Goal: Task Accomplishment & Management: Complete application form

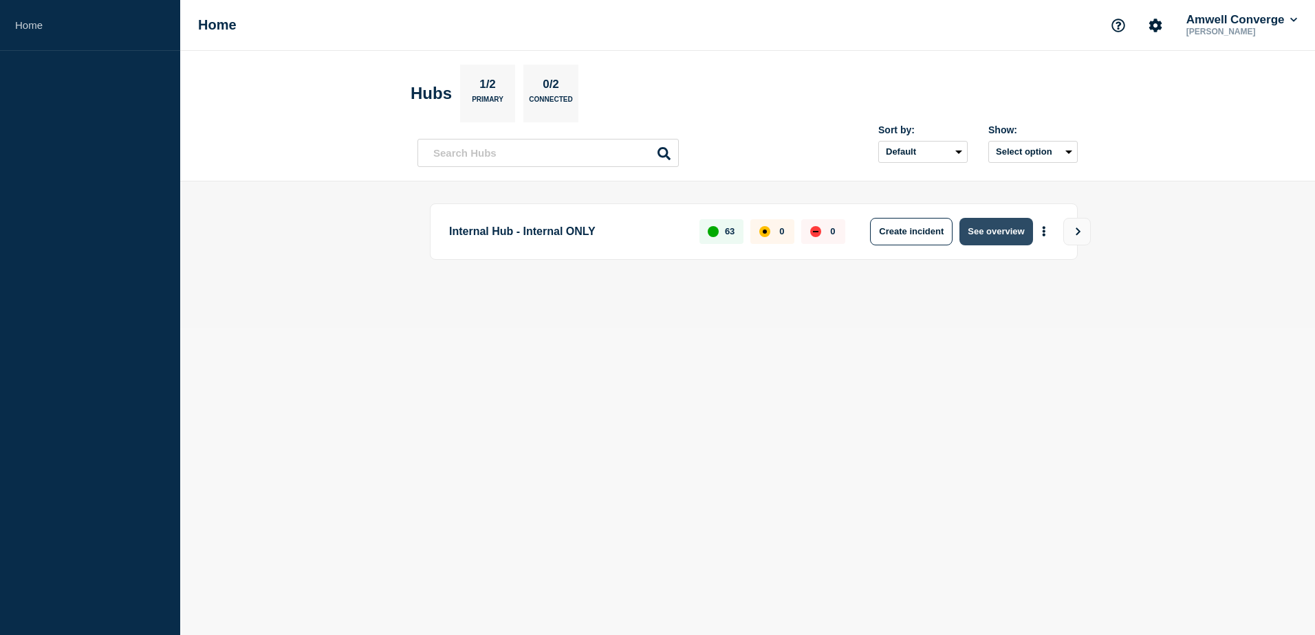
click at [1009, 232] on button "See overview" at bounding box center [995, 232] width 73 height 28
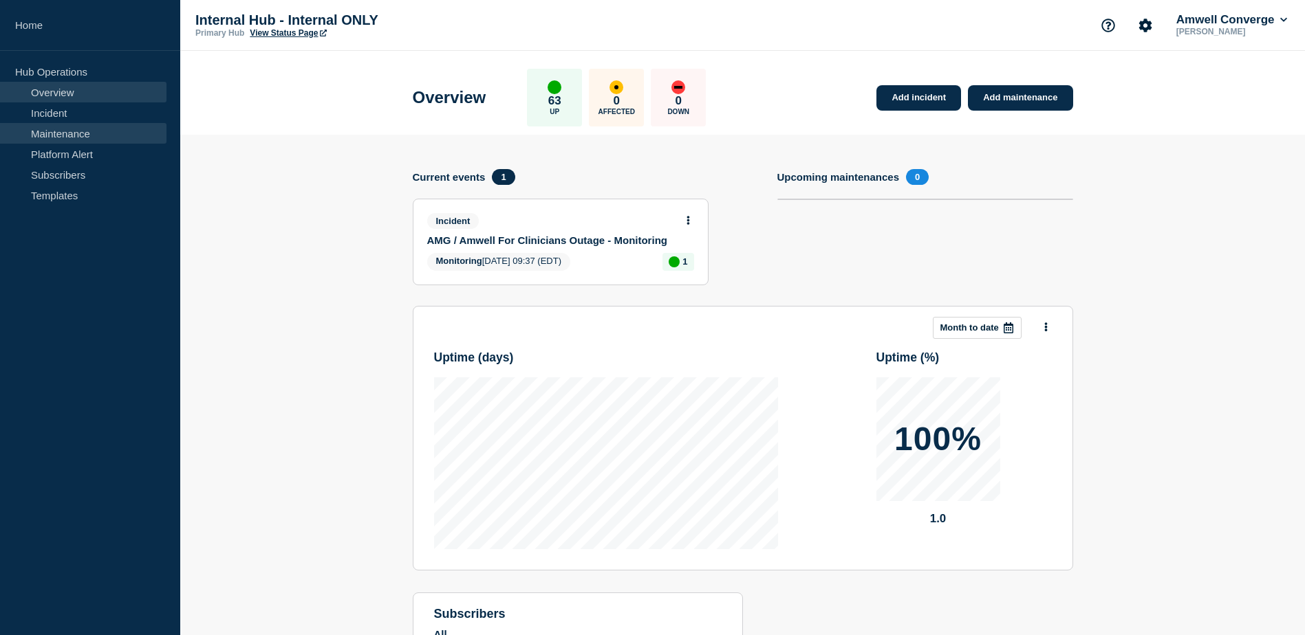
click at [95, 134] on link "Maintenance" at bounding box center [83, 133] width 166 height 21
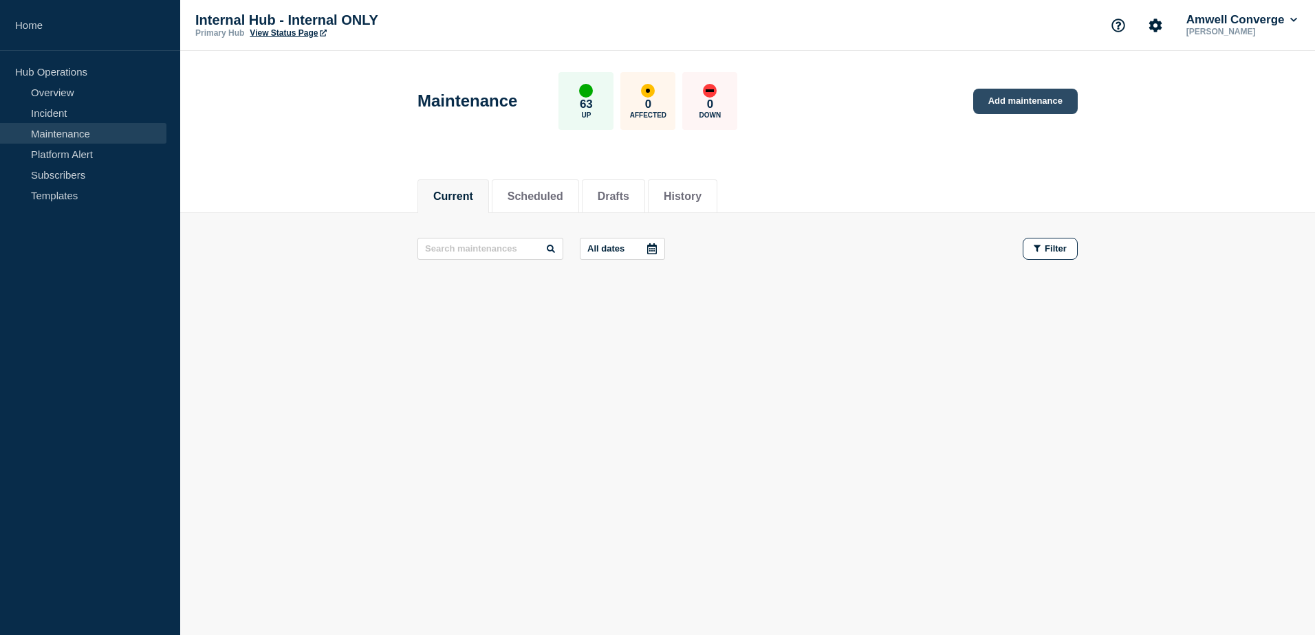
click at [1010, 106] on link "Add maintenance" at bounding box center [1025, 101] width 105 height 25
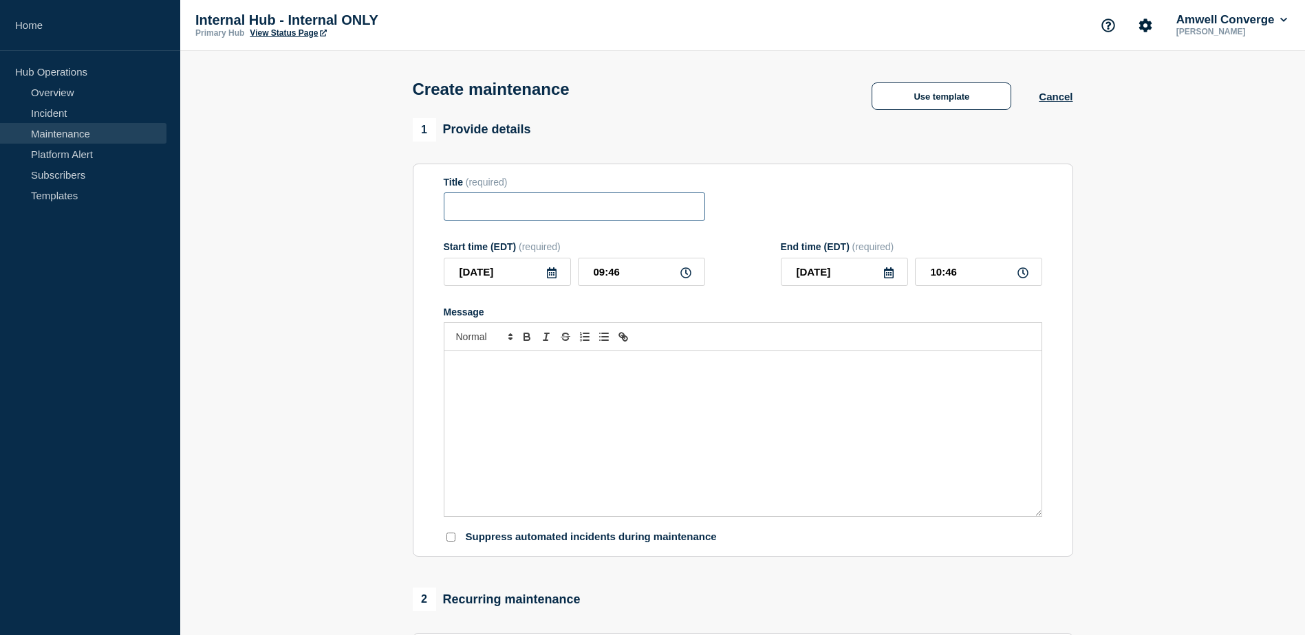
click at [541, 221] on input "Title" at bounding box center [574, 207] width 261 height 28
paste input "Upcoming Maintenance: Converge"
type input "Upcoming Maintenance: Converge"
click at [554, 276] on icon at bounding box center [551, 273] width 11 height 11
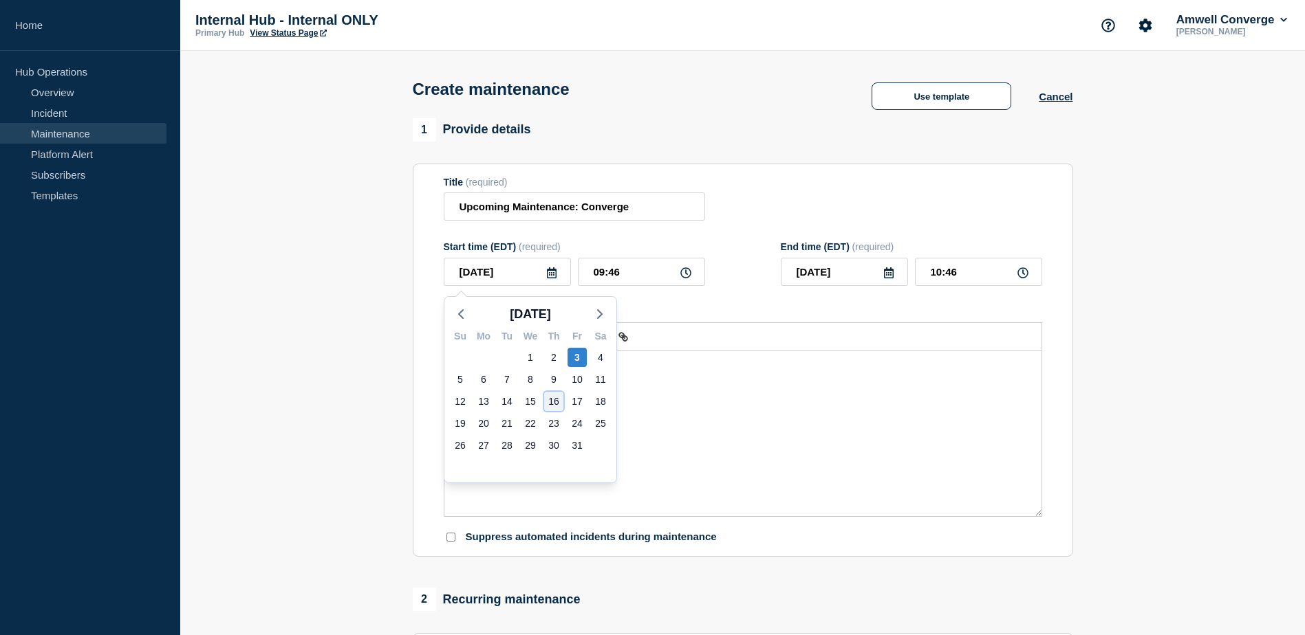
click at [553, 402] on div "16" at bounding box center [553, 401] width 19 height 19
type input "[DATE]"
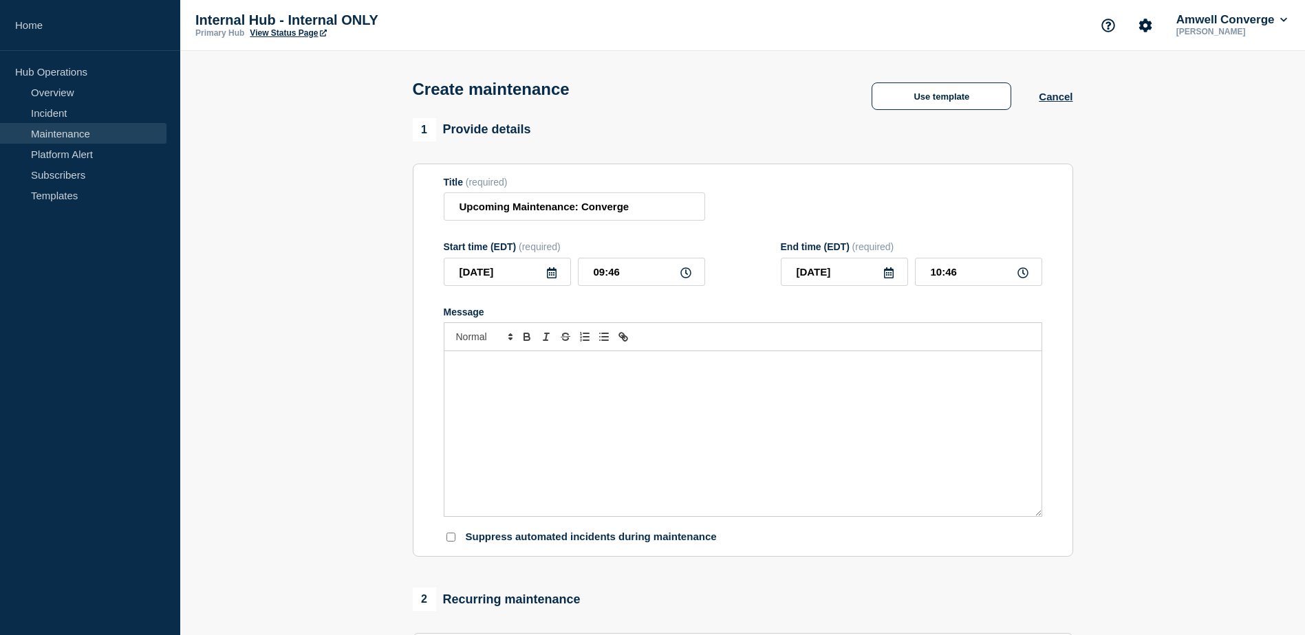
click at [683, 279] on icon at bounding box center [685, 273] width 11 height 11
click at [628, 279] on input "09:46" at bounding box center [641, 272] width 127 height 28
click at [627, 279] on input "09:46" at bounding box center [641, 272] width 127 height 28
type input "01:00"
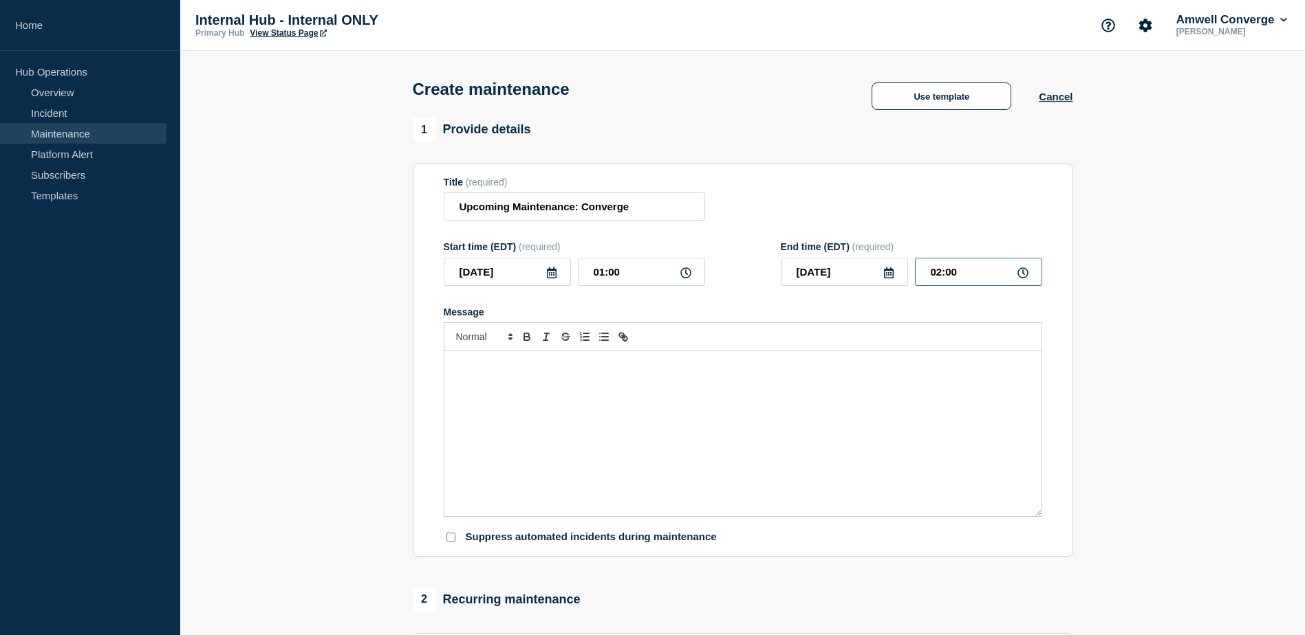
click at [977, 279] on input "02:00" at bounding box center [978, 272] width 127 height 28
type input "04:00"
click at [557, 438] on div "Message" at bounding box center [742, 433] width 597 height 165
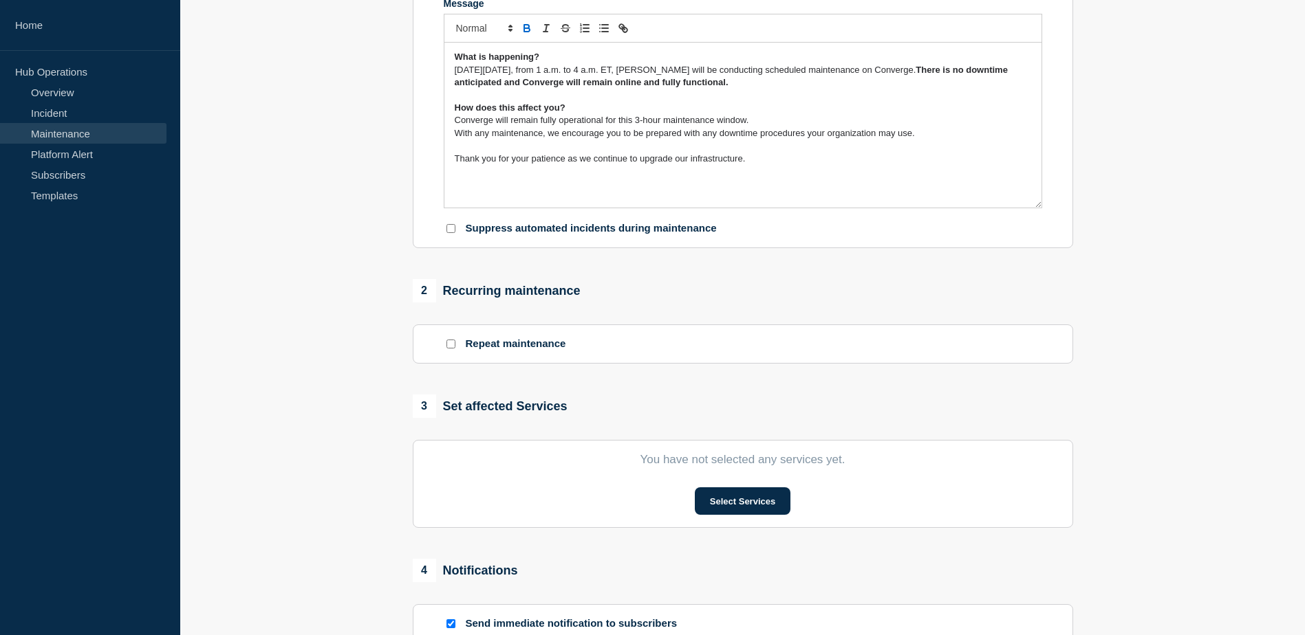
scroll to position [329, 0]
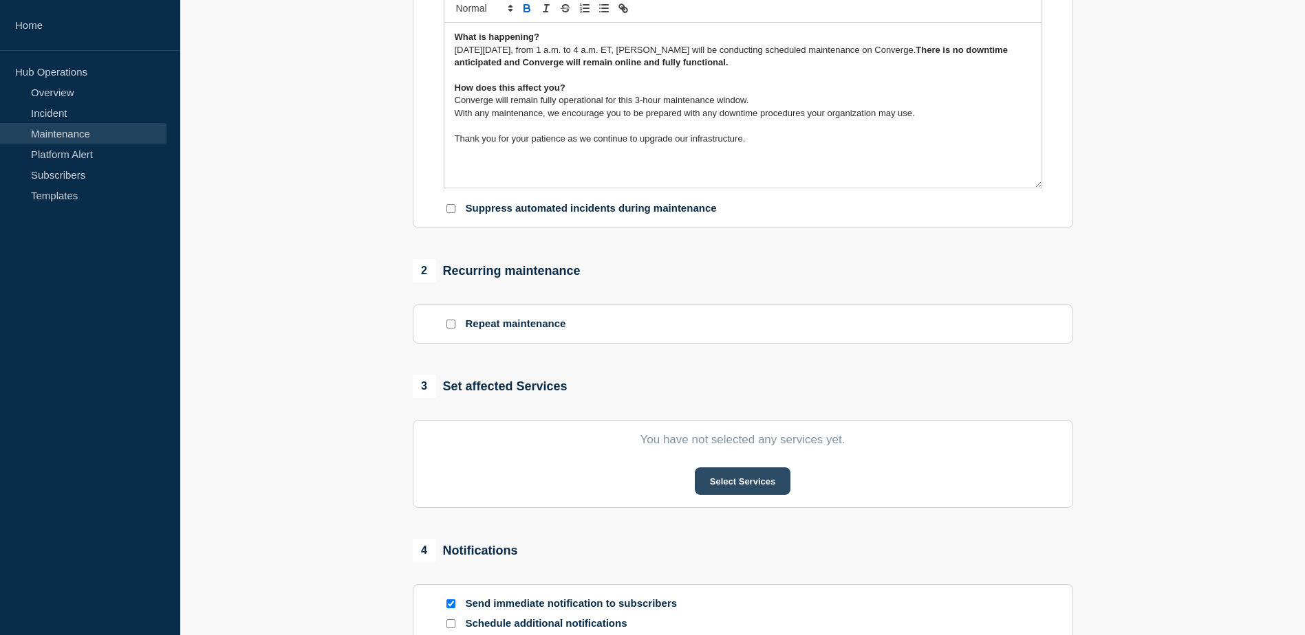
click at [740, 482] on button "Select Services" at bounding box center [743, 482] width 96 height 28
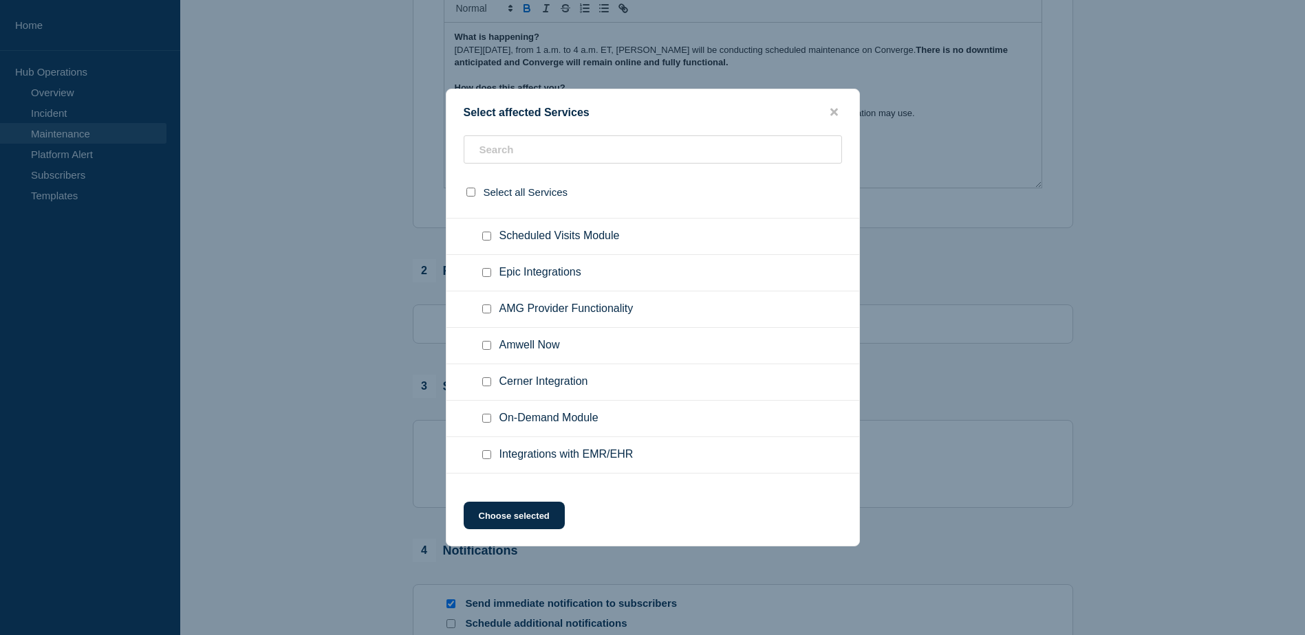
scroll to position [825, 0]
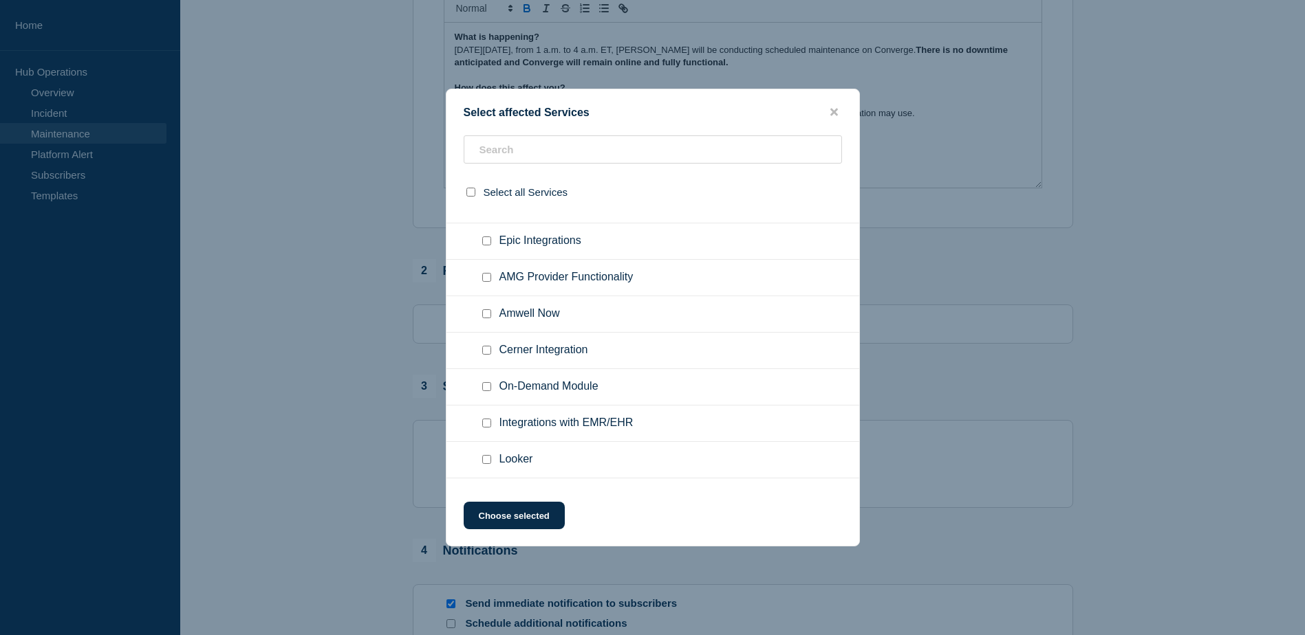
click at [488, 390] on input "On-Demand Module checkbox" at bounding box center [486, 386] width 9 height 9
checkbox input "true"
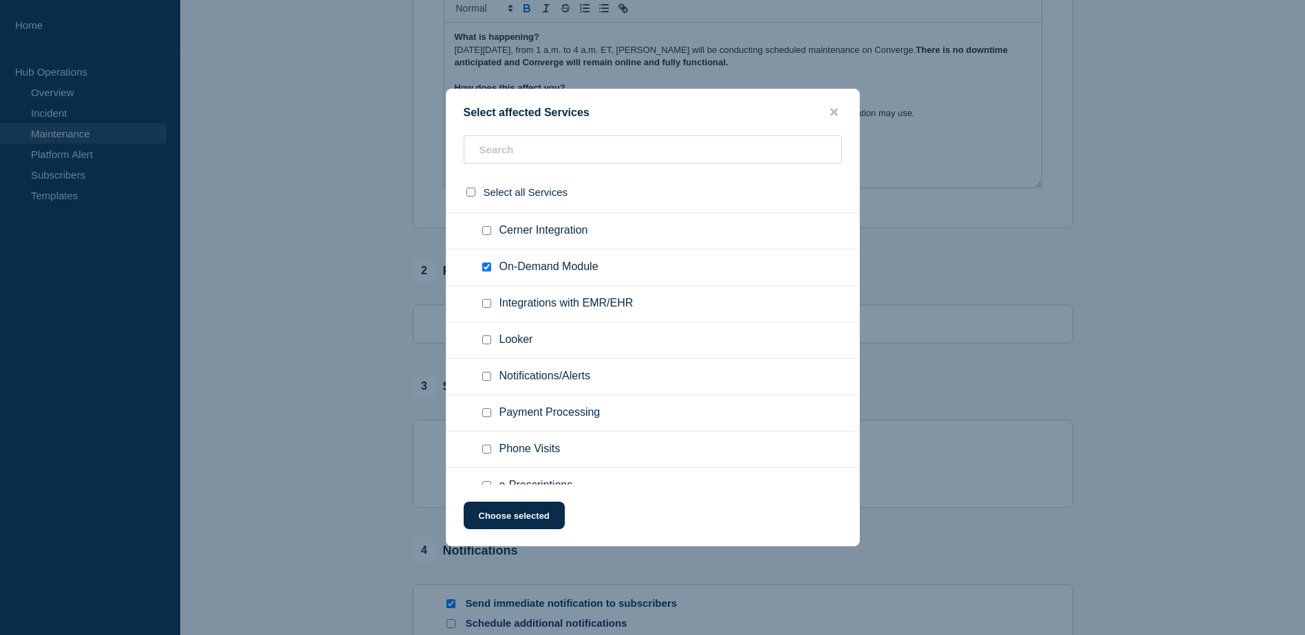
scroll to position [963, 0]
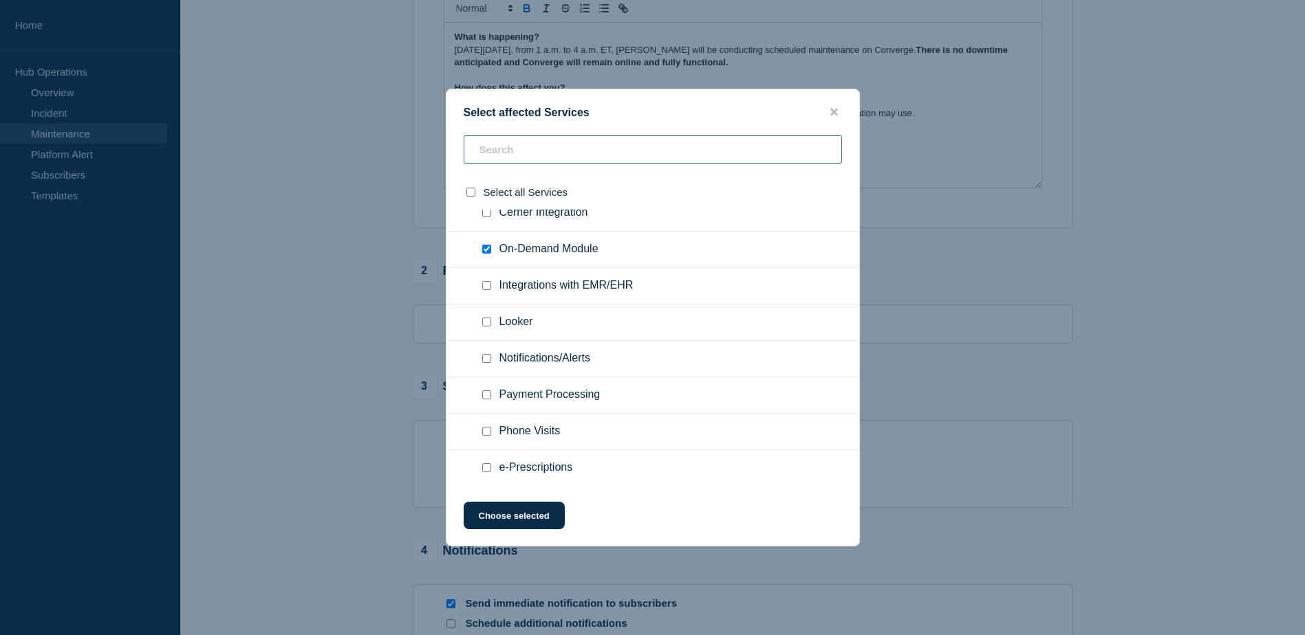
click at [559, 145] on input "text" at bounding box center [653, 149] width 378 height 28
type input "dm"
checkbox input "true"
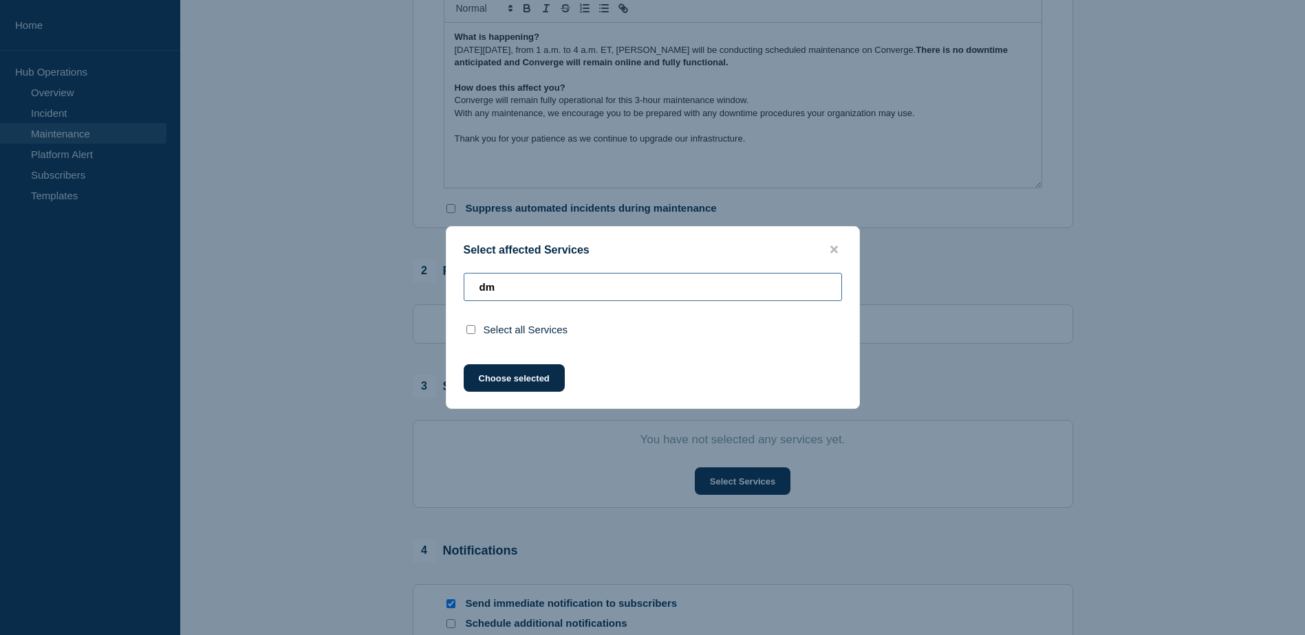
type input "d"
checkbox input "false"
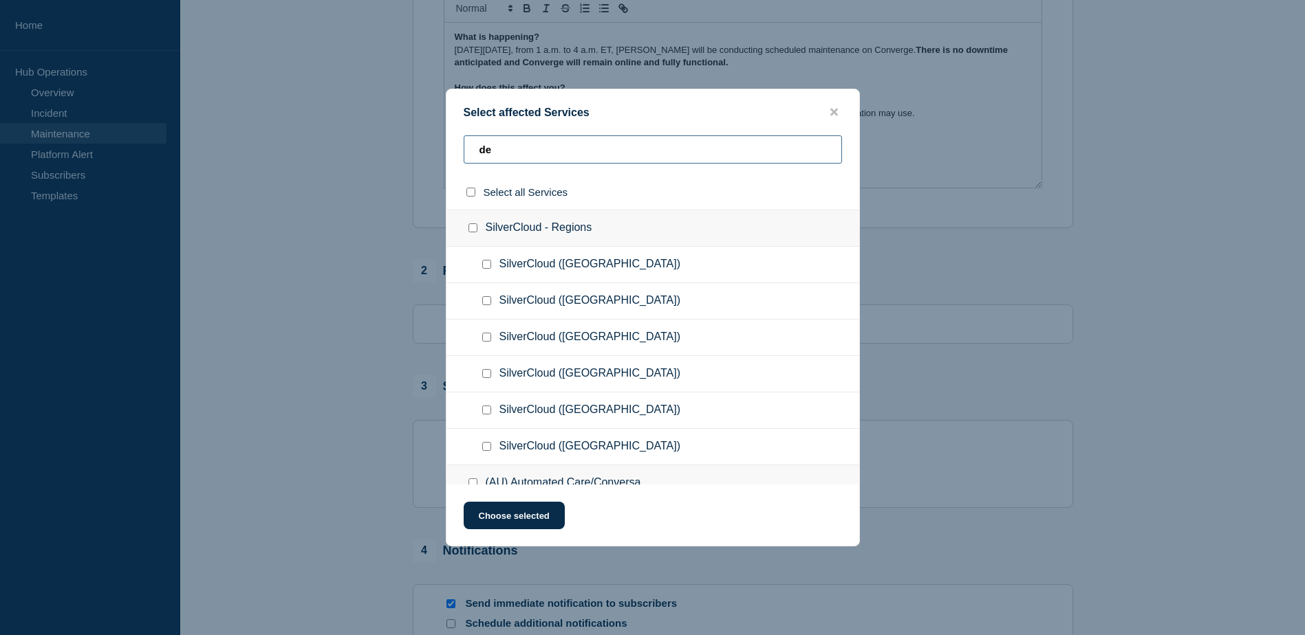
type input "dem"
checkbox input "true"
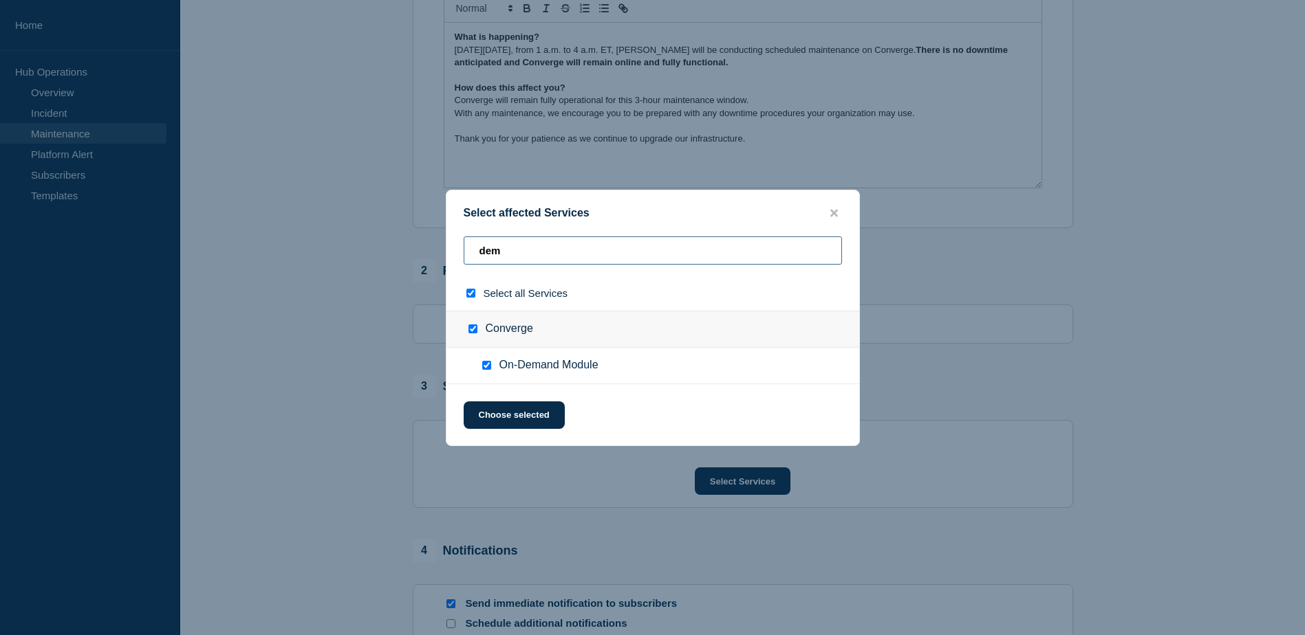
type input "de"
checkbox input "false"
type input "d"
type input "phone"
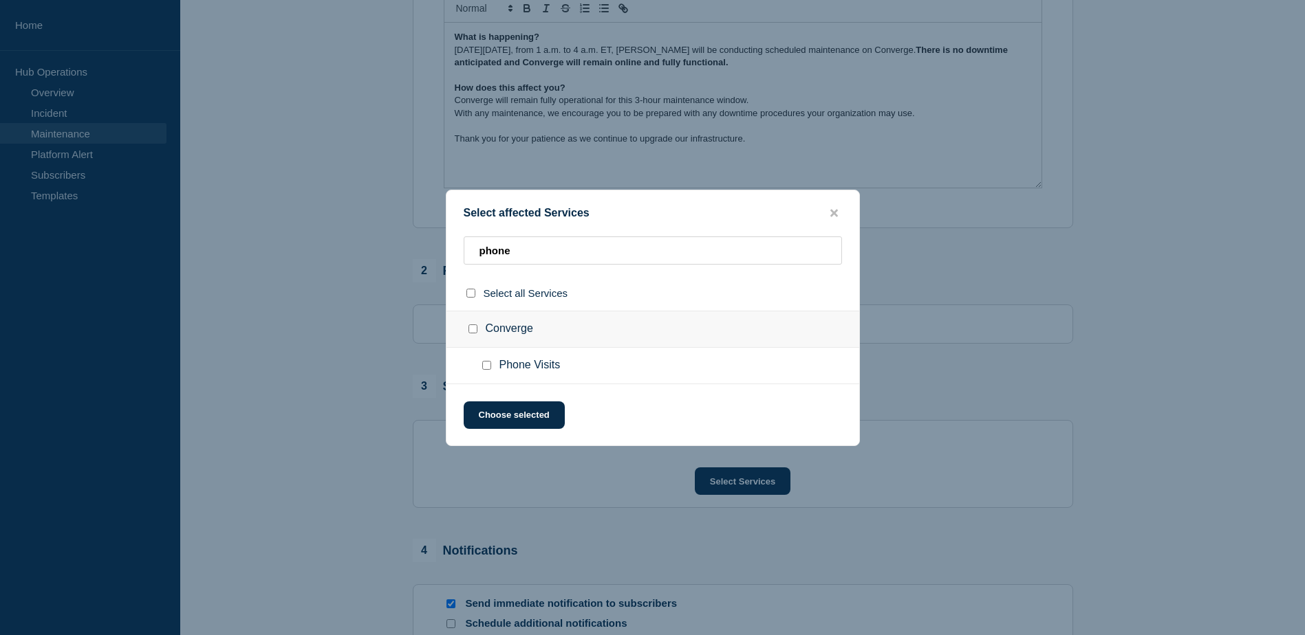
click at [492, 368] on div at bounding box center [489, 366] width 20 height 14
click at [482, 369] on input "Phone Visits checkbox" at bounding box center [486, 365] width 9 height 9
checkbox input "true"
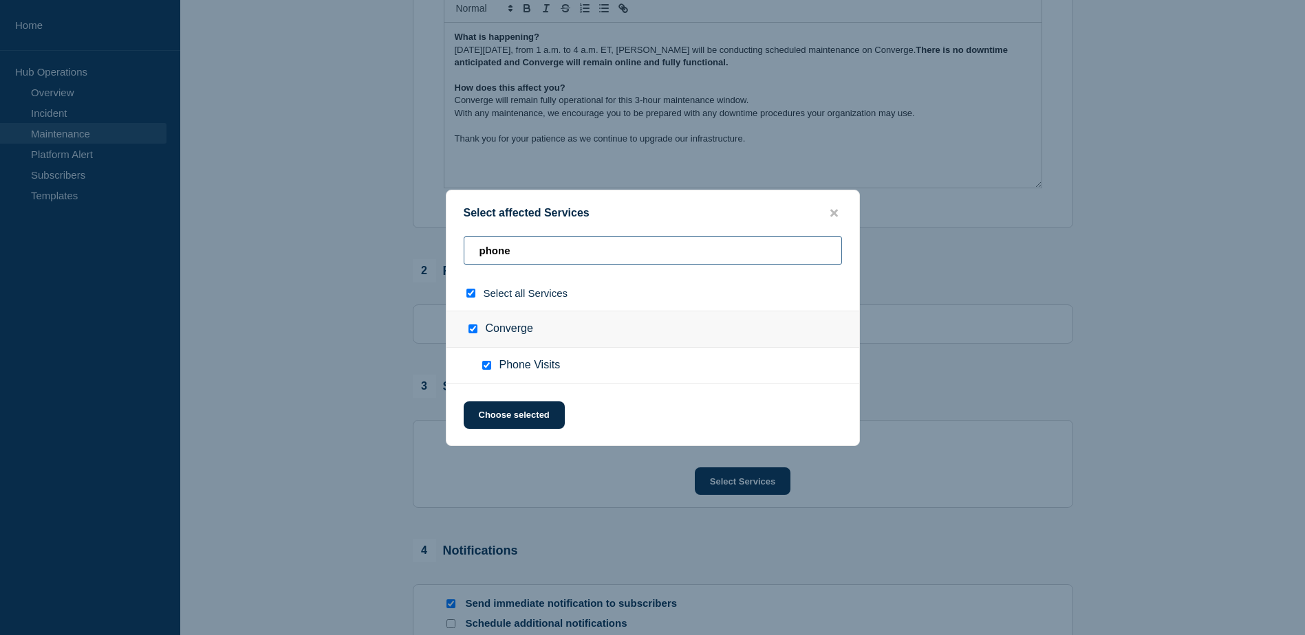
click at [519, 261] on input "phone" at bounding box center [653, 251] width 378 height 28
type input "p"
checkbox input "false"
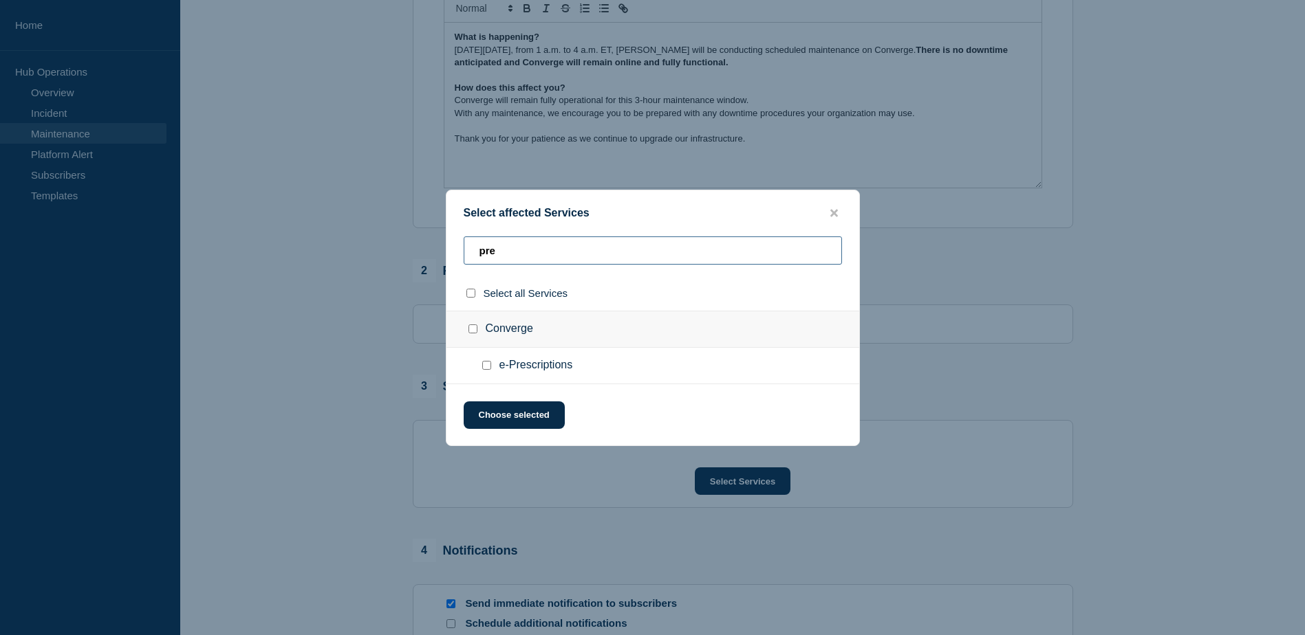
type input "pre"
click at [490, 370] on input "e-Prescriptions checkbox" at bounding box center [486, 365] width 9 height 9
checkbox input "true"
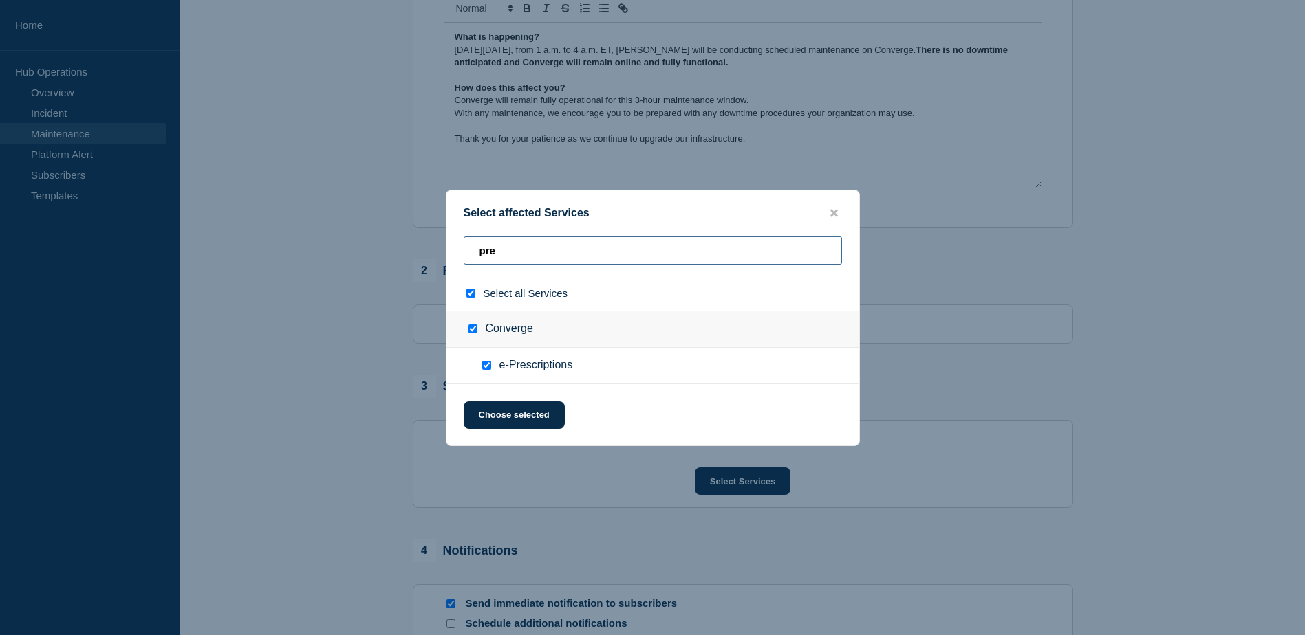
click at [542, 257] on input "pre" at bounding box center [653, 251] width 378 height 28
click at [541, 257] on input "pre" at bounding box center [653, 251] width 378 height 28
type input "s"
checkbox input "false"
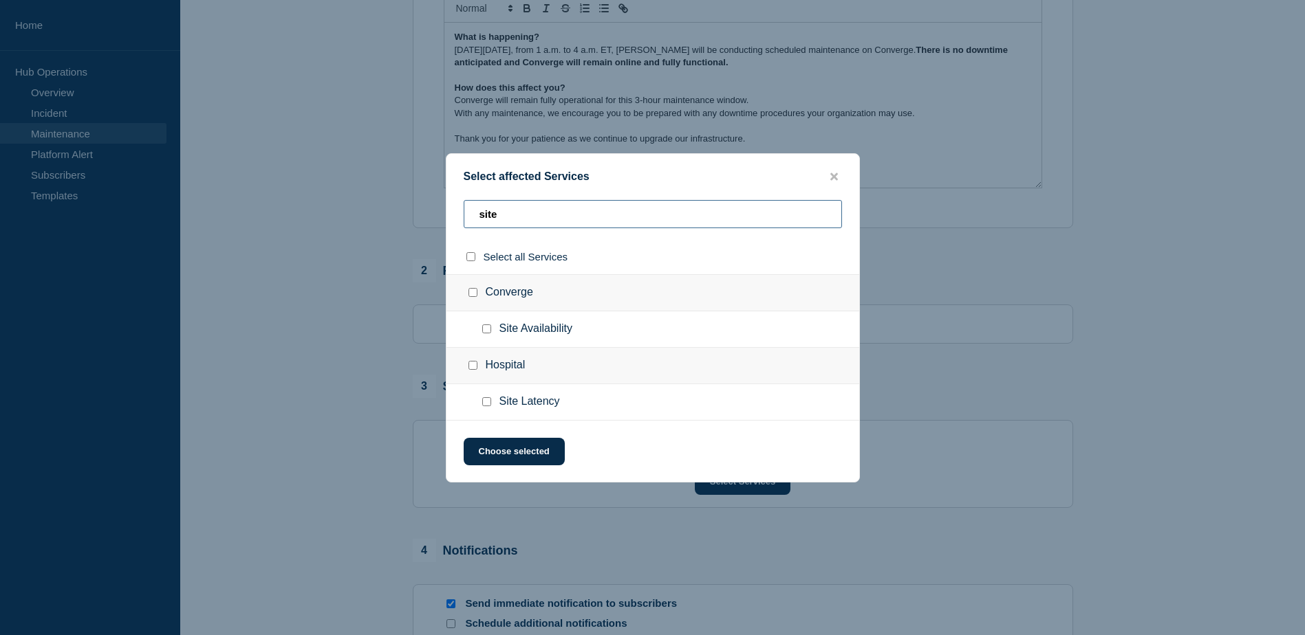
type input "site"
click at [514, 325] on span "Site Availability" at bounding box center [535, 330] width 73 height 14
click at [486, 327] on input "Site Availability checkbox" at bounding box center [486, 329] width 9 height 9
checkbox input "true"
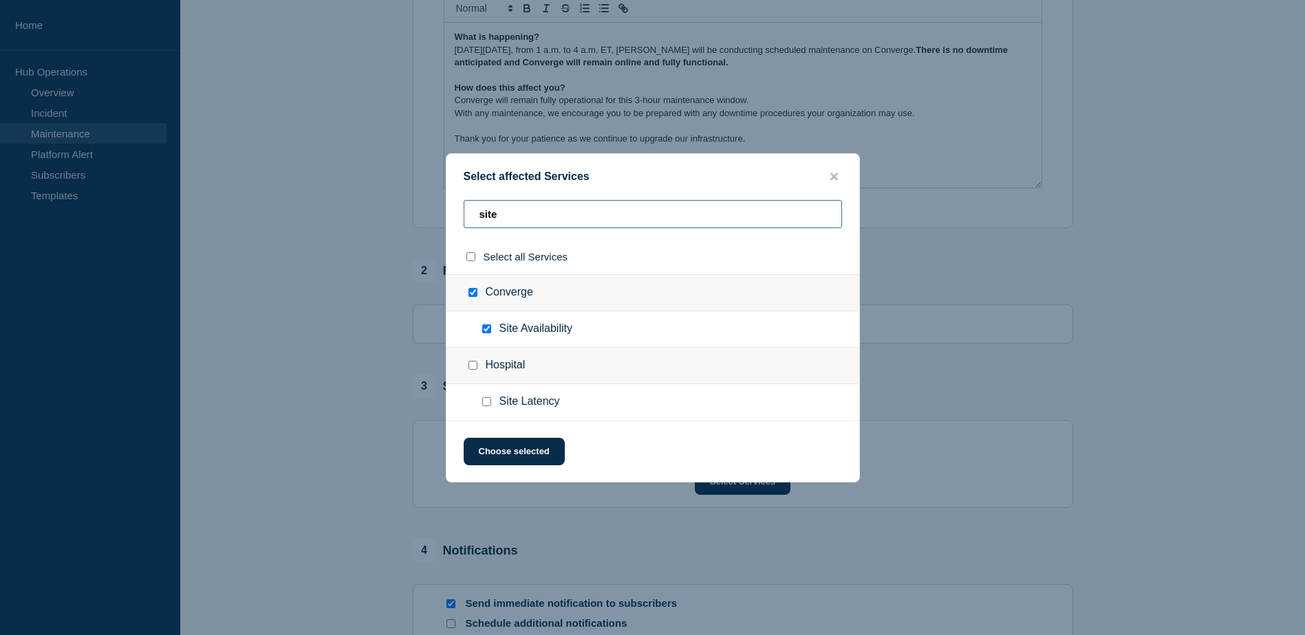
click at [534, 218] on input "site" at bounding box center [653, 214] width 378 height 28
type input "s"
checkbox input "false"
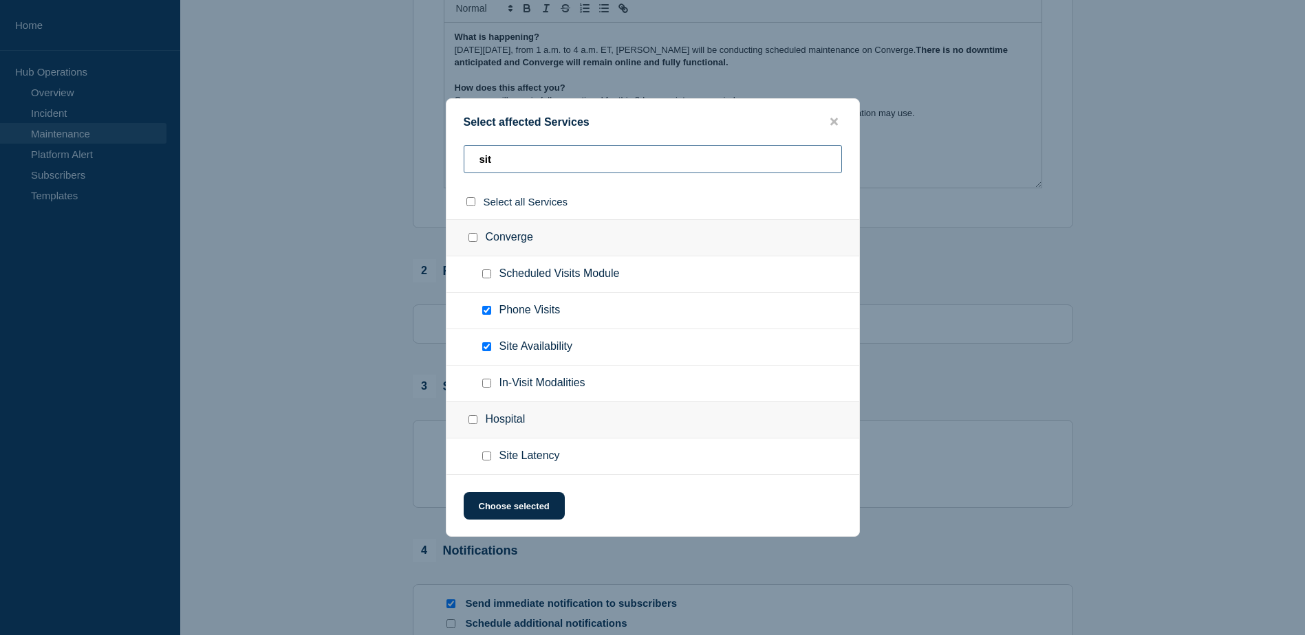
type input "site"
checkbox input "true"
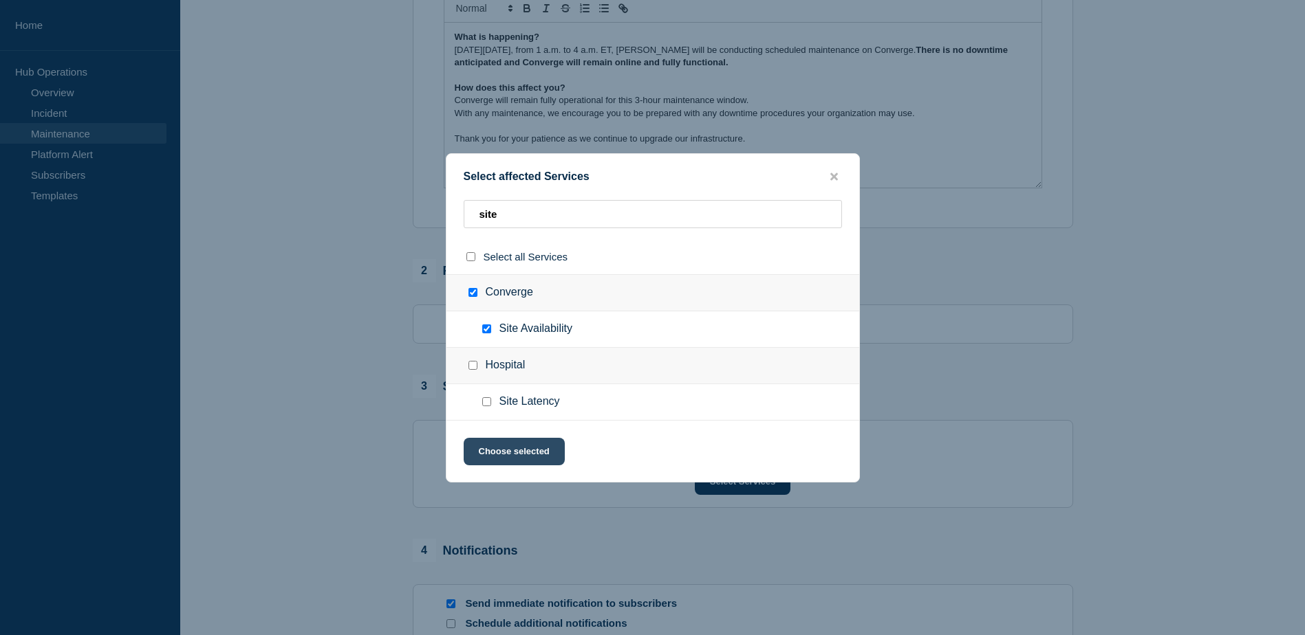
click at [500, 461] on button "Choose selected" at bounding box center [514, 452] width 101 height 28
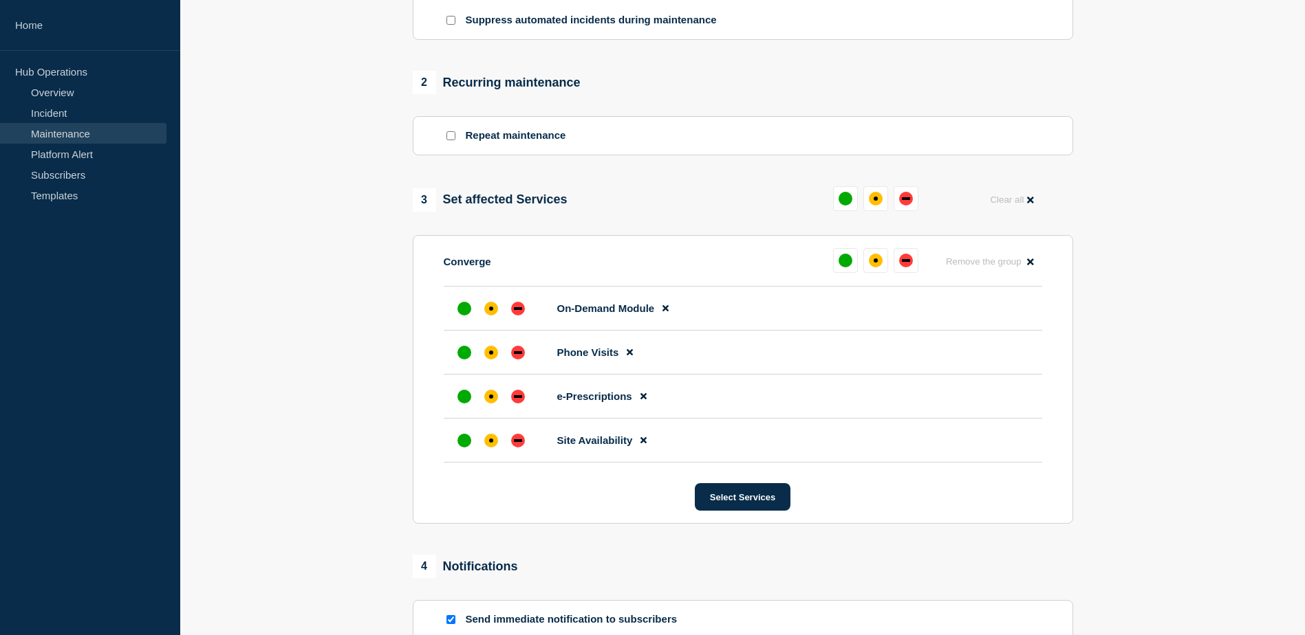
scroll to position [535, 0]
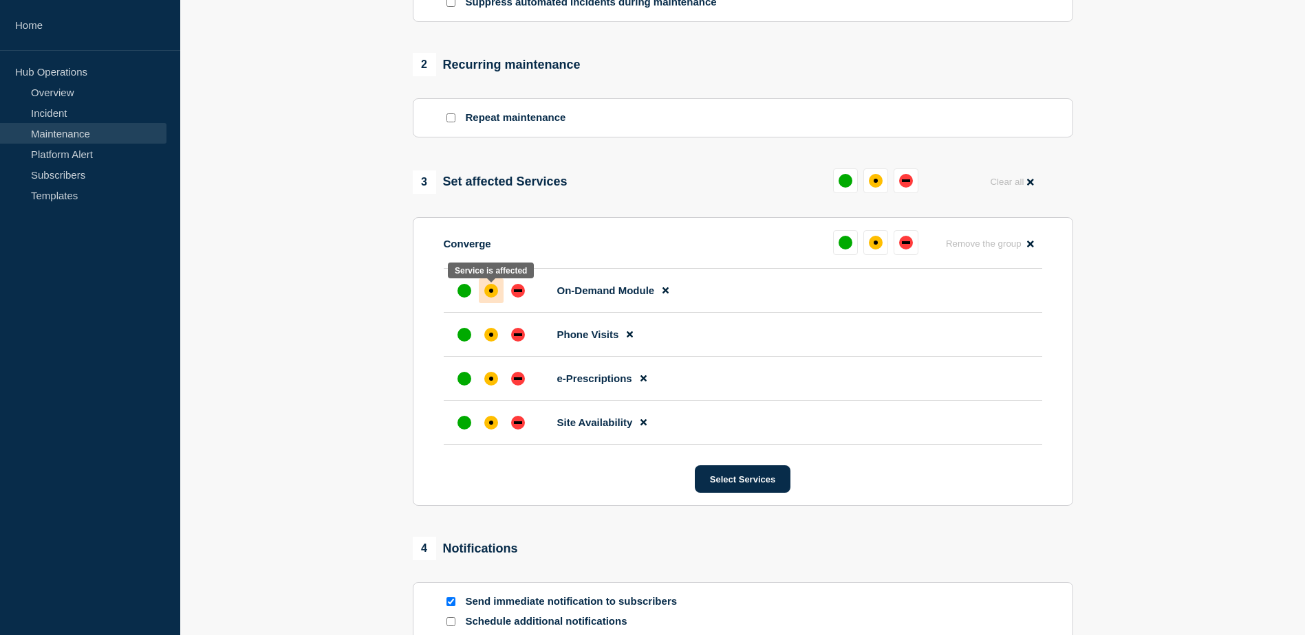
click at [490, 298] on div "affected" at bounding box center [491, 291] width 14 height 14
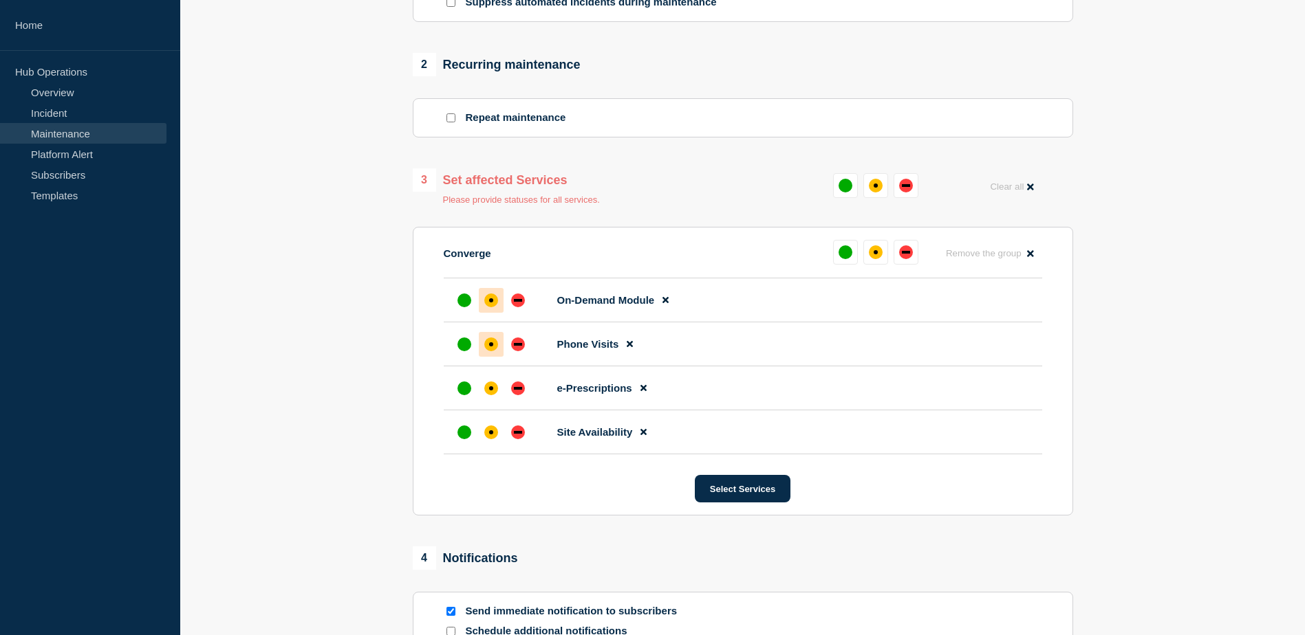
click at [487, 348] on div "affected" at bounding box center [491, 345] width 14 height 14
click at [486, 392] on div "affected" at bounding box center [491, 389] width 14 height 14
click at [488, 431] on div "affected" at bounding box center [491, 433] width 14 height 14
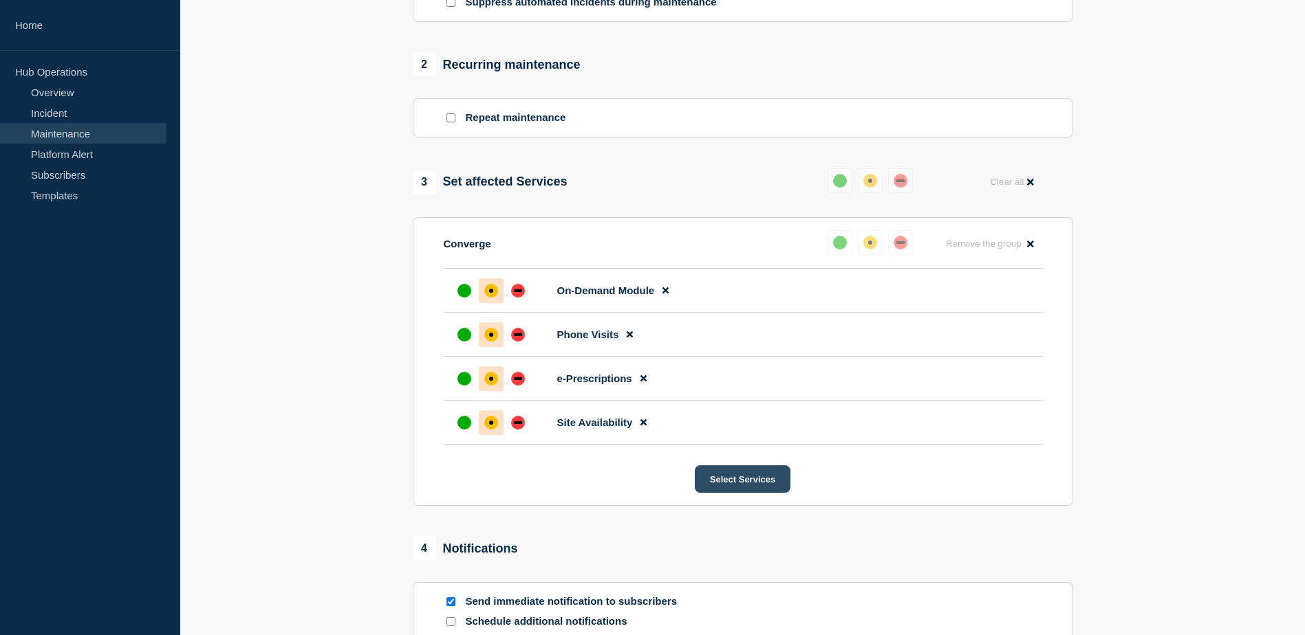
click at [719, 489] on button "Select Services" at bounding box center [743, 480] width 96 height 28
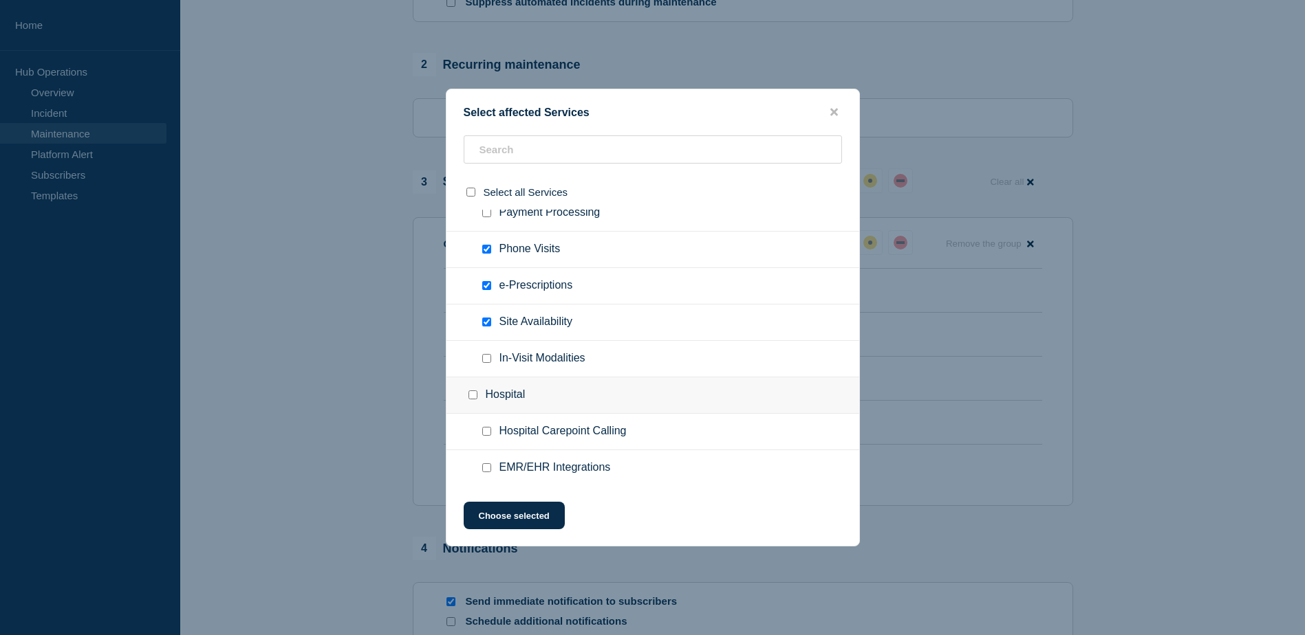
scroll to position [1173, 0]
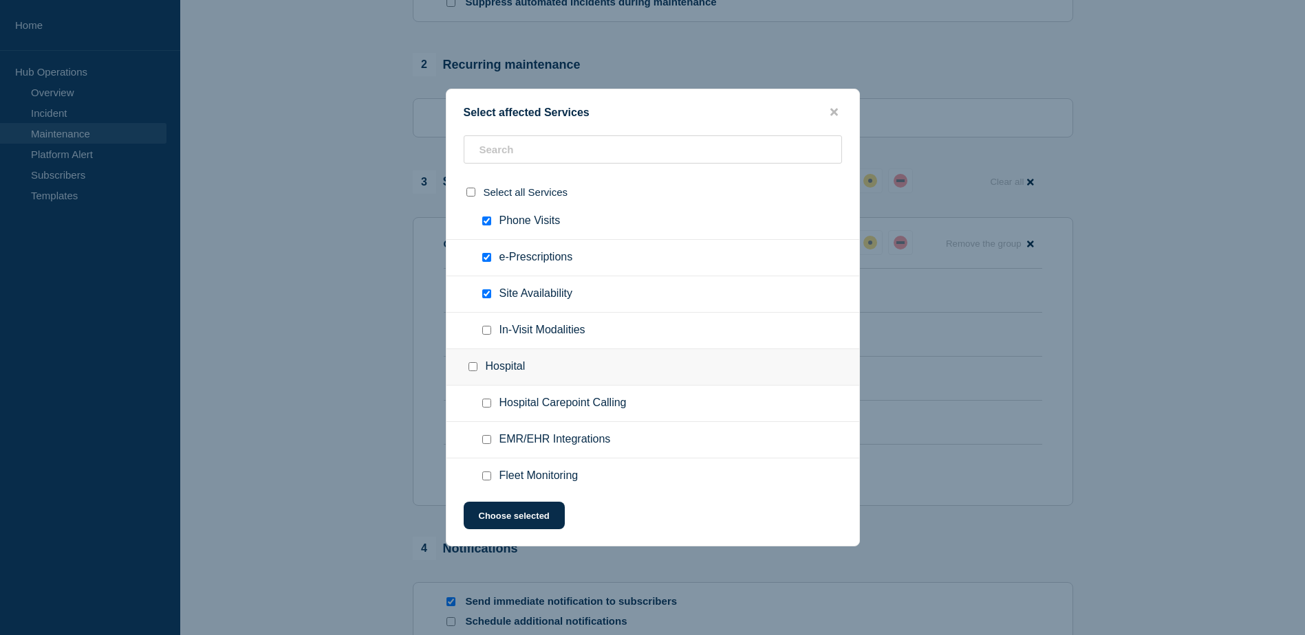
click at [840, 115] on button "close button" at bounding box center [834, 112] width 16 height 13
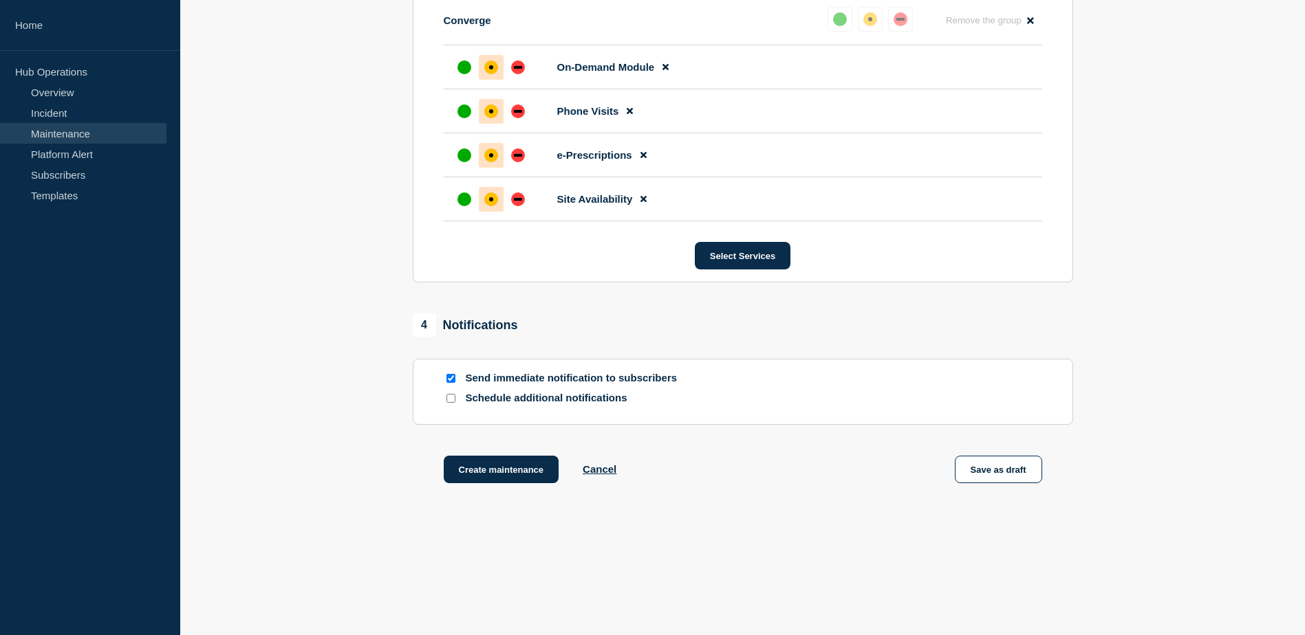
scroll to position [768, 0]
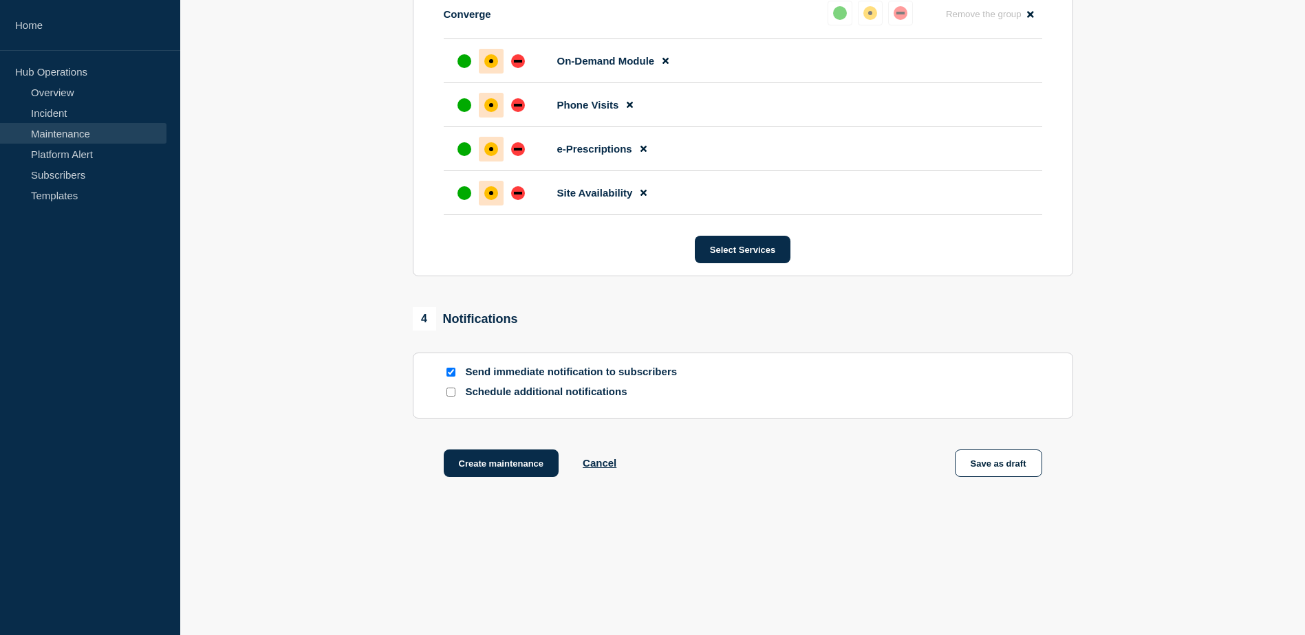
click at [449, 395] on input "Schedule additional notifications" at bounding box center [450, 392] width 9 height 9
checkbox input "true"
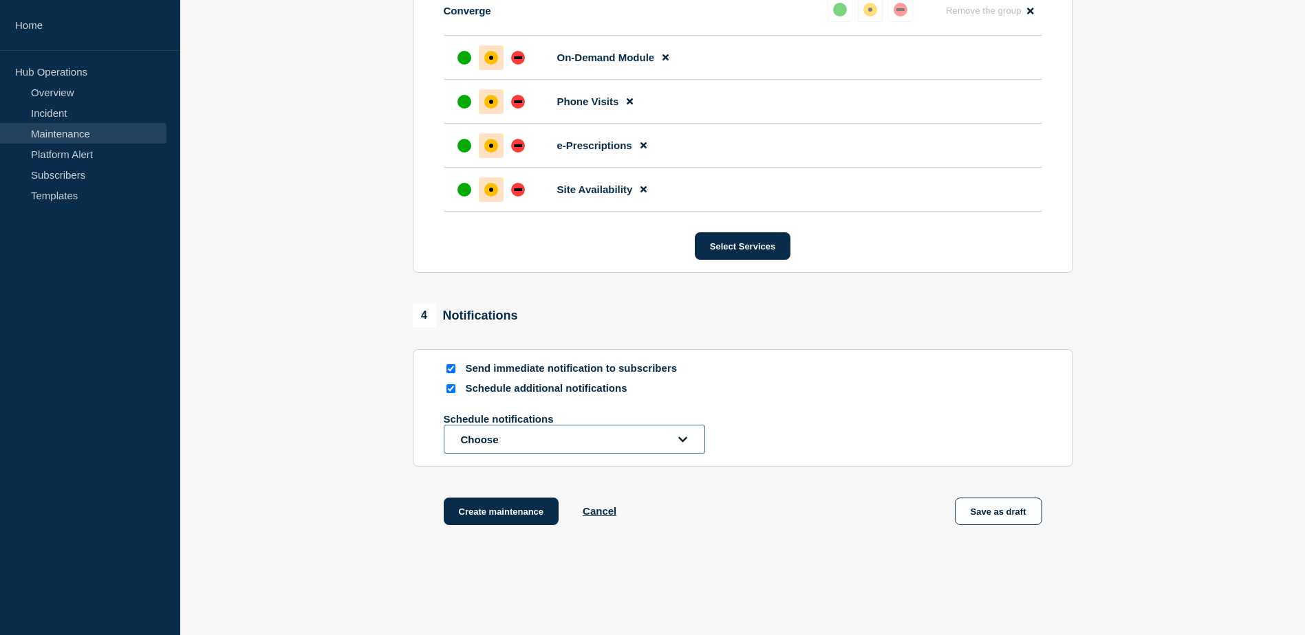
click at [503, 440] on button "Choose" at bounding box center [574, 439] width 261 height 29
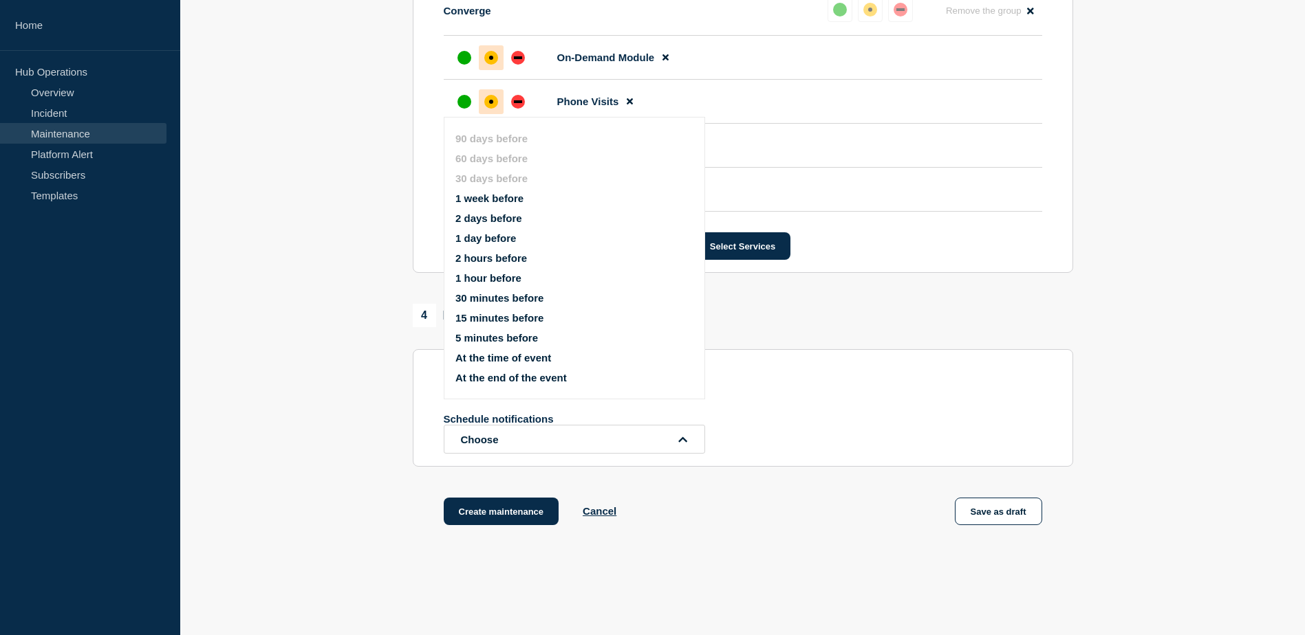
click at [534, 375] on button "At the end of the event" at bounding box center [510, 378] width 111 height 12
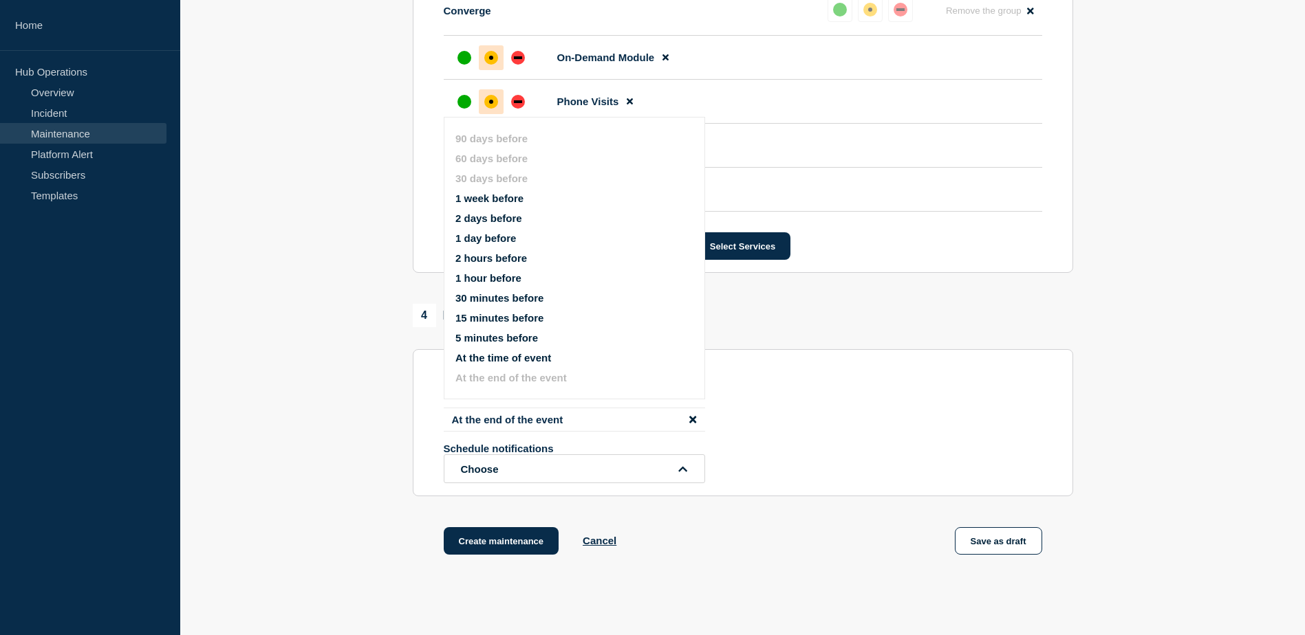
click at [849, 419] on div "At the end of the event Schedule notifications Choose 90 days before 60 days be…" at bounding box center [743, 446] width 598 height 76
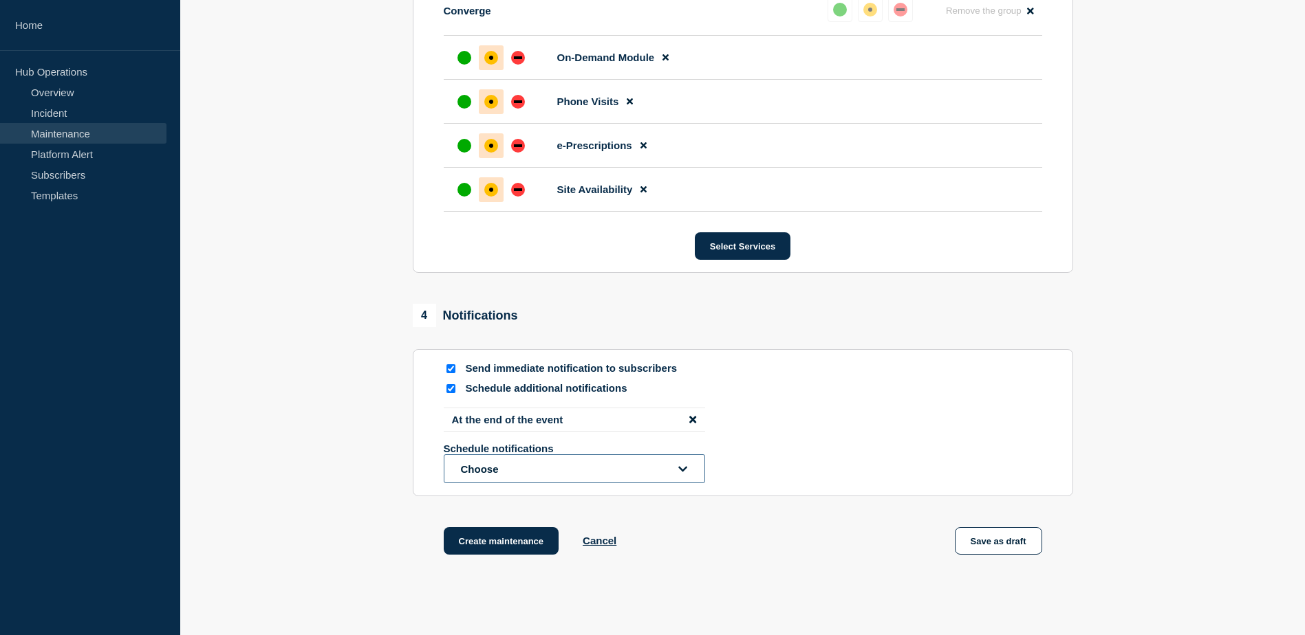
click at [631, 471] on button "Choose" at bounding box center [574, 469] width 261 height 29
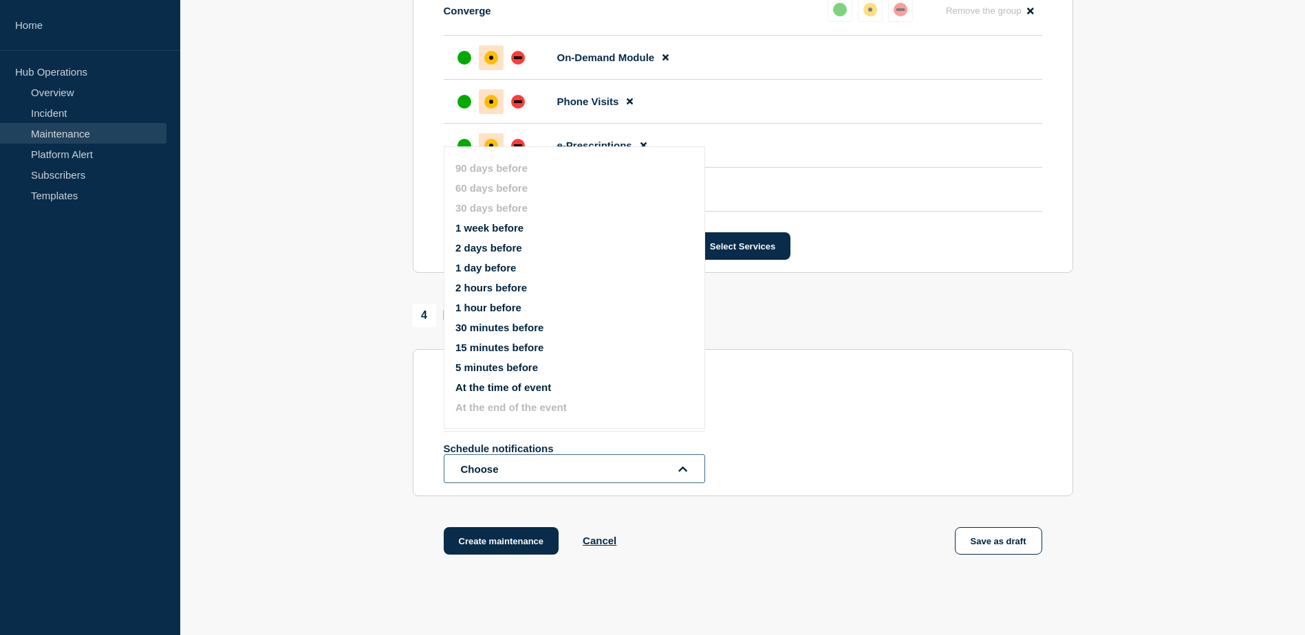
click at [631, 471] on button "Choose" at bounding box center [574, 469] width 261 height 29
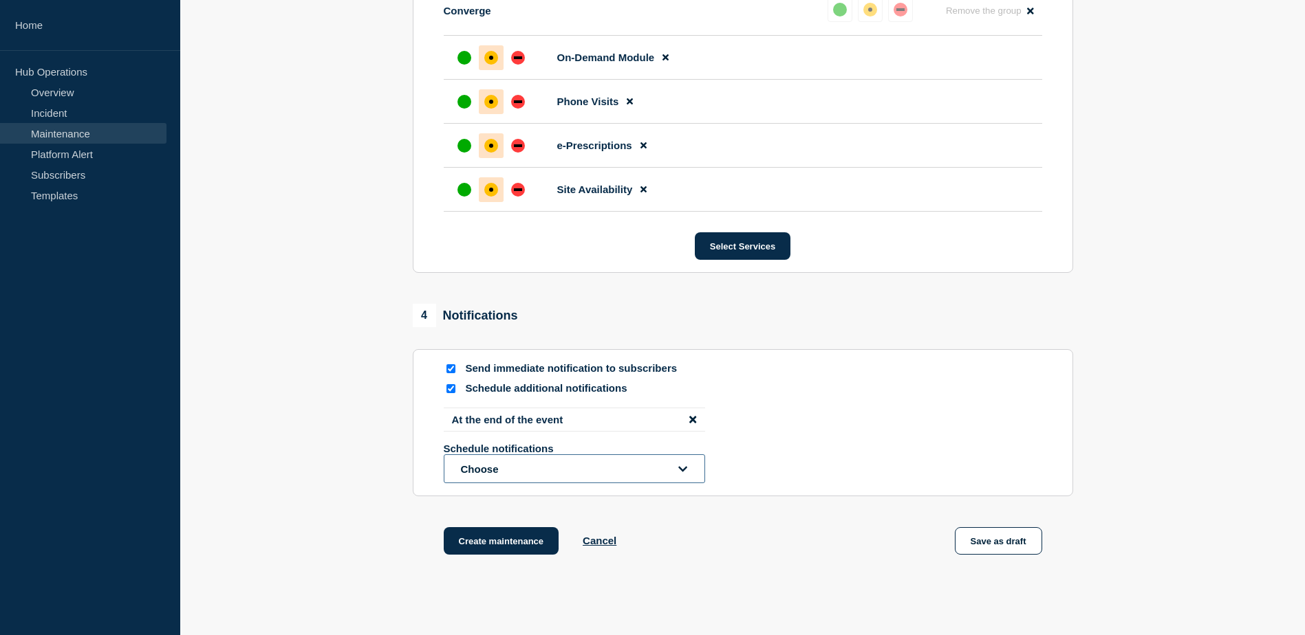
click at [631, 471] on button "Choose" at bounding box center [574, 469] width 261 height 29
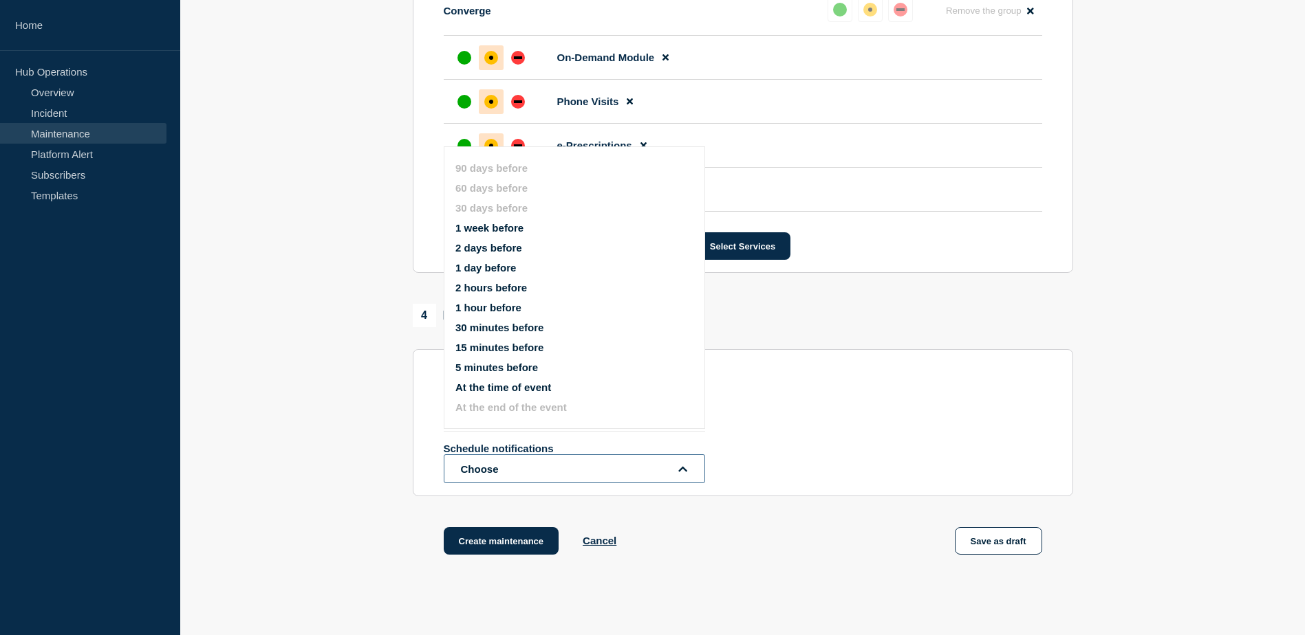
click at [631, 471] on button "Choose" at bounding box center [574, 469] width 261 height 29
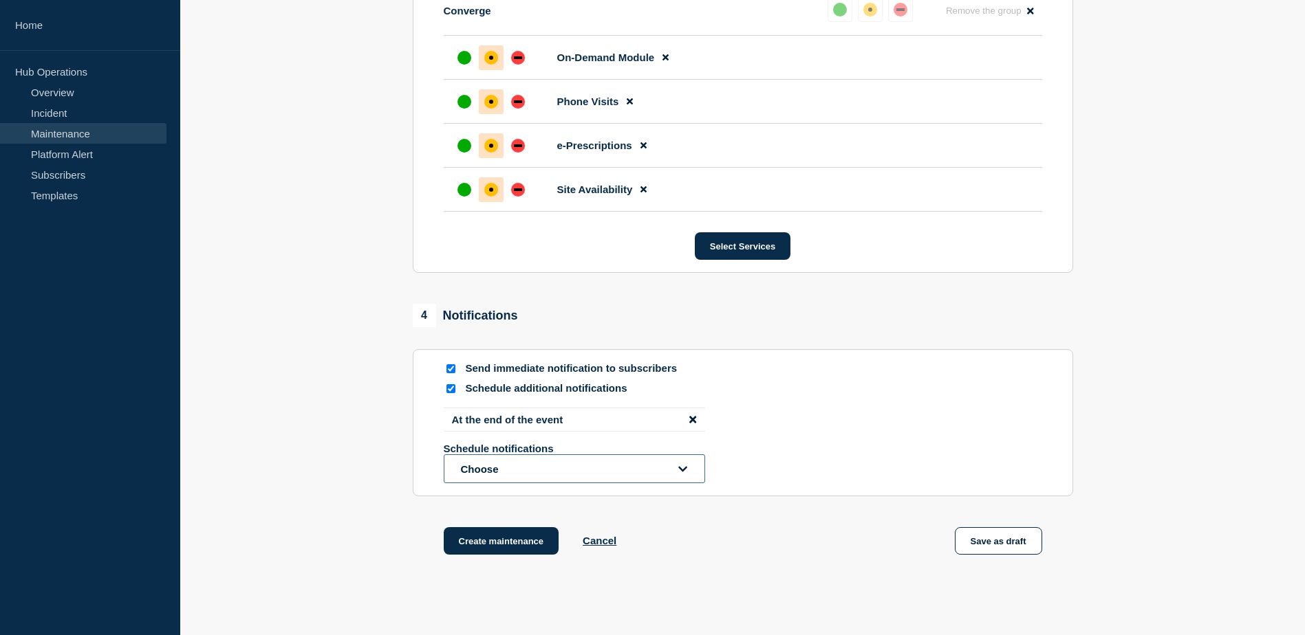
click at [631, 471] on button "Choose" at bounding box center [574, 469] width 261 height 29
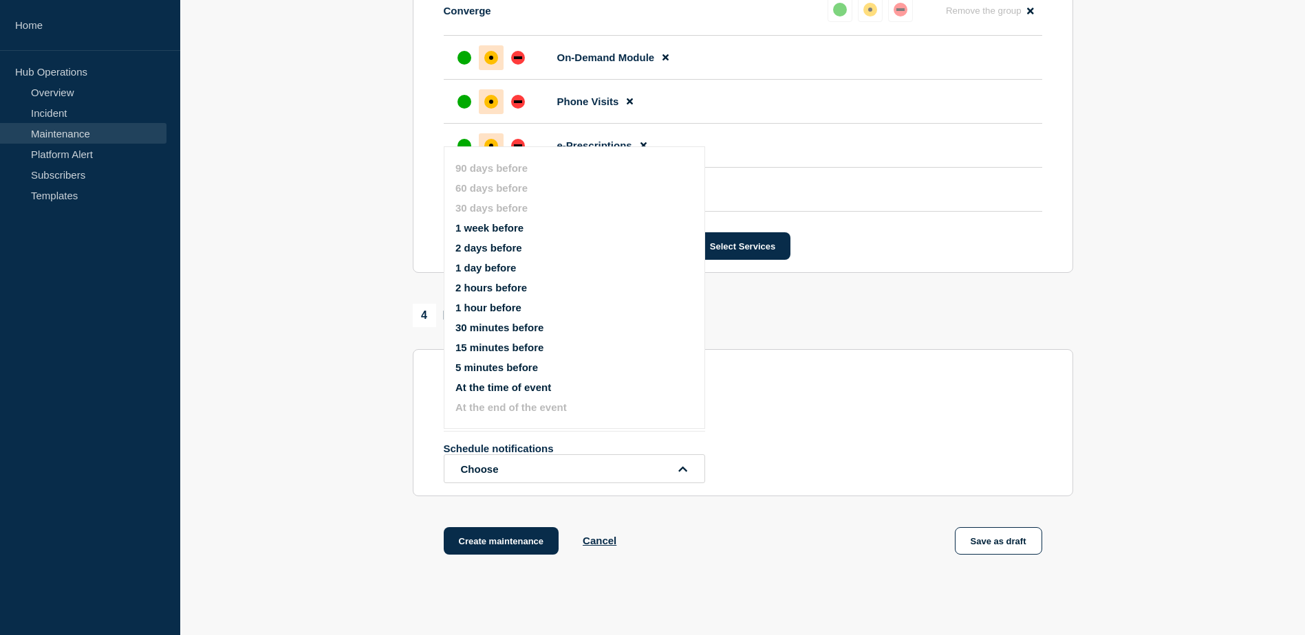
click at [499, 331] on button "30 minutes before" at bounding box center [499, 328] width 88 height 12
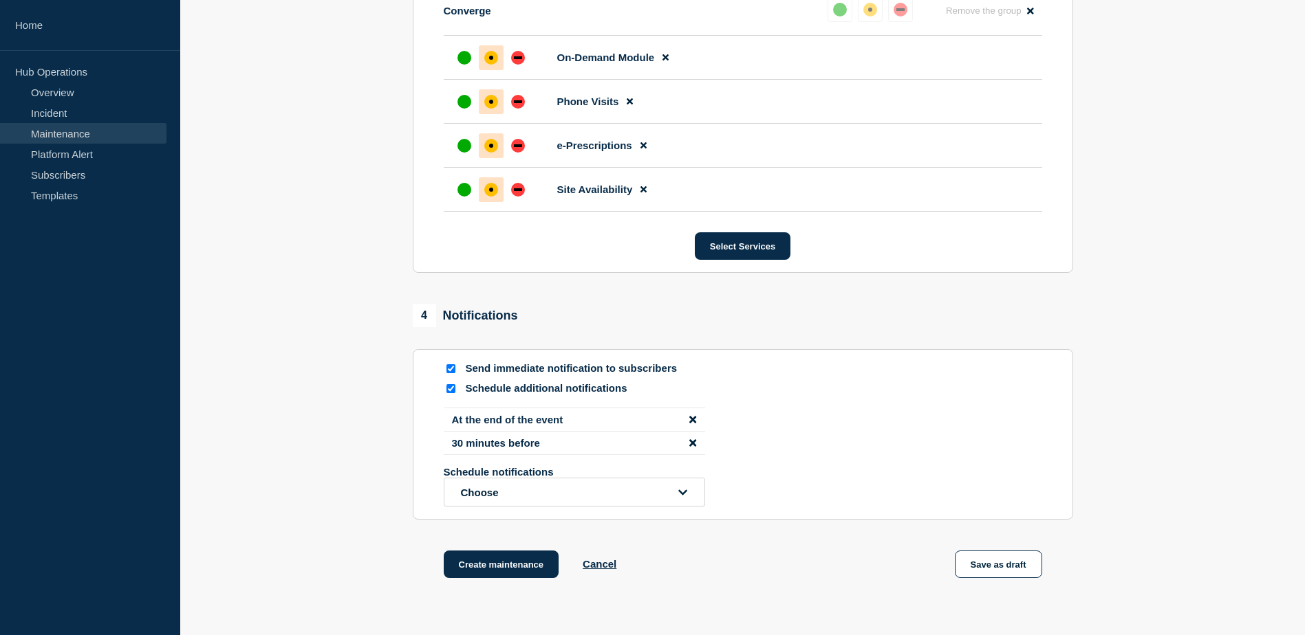
click at [693, 446] on icon "disable notification 30 minutes before" at bounding box center [692, 442] width 7 height 7
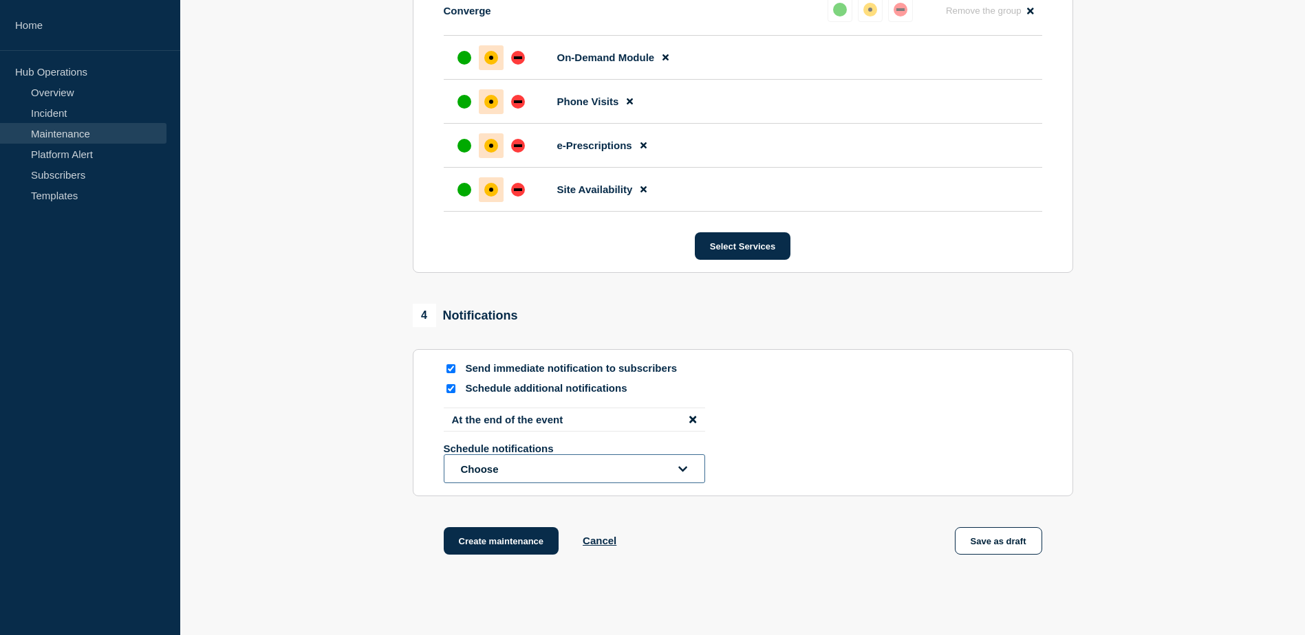
click at [598, 474] on button "Choose" at bounding box center [574, 469] width 261 height 29
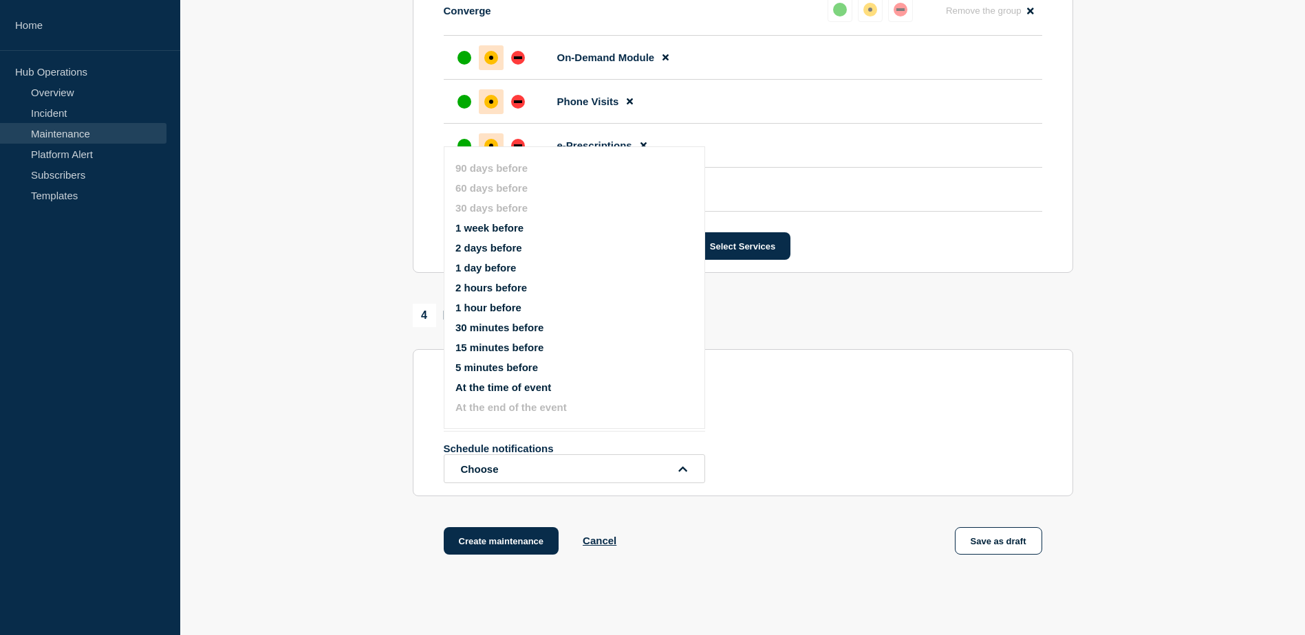
click at [497, 386] on button "At the time of event" at bounding box center [503, 388] width 96 height 12
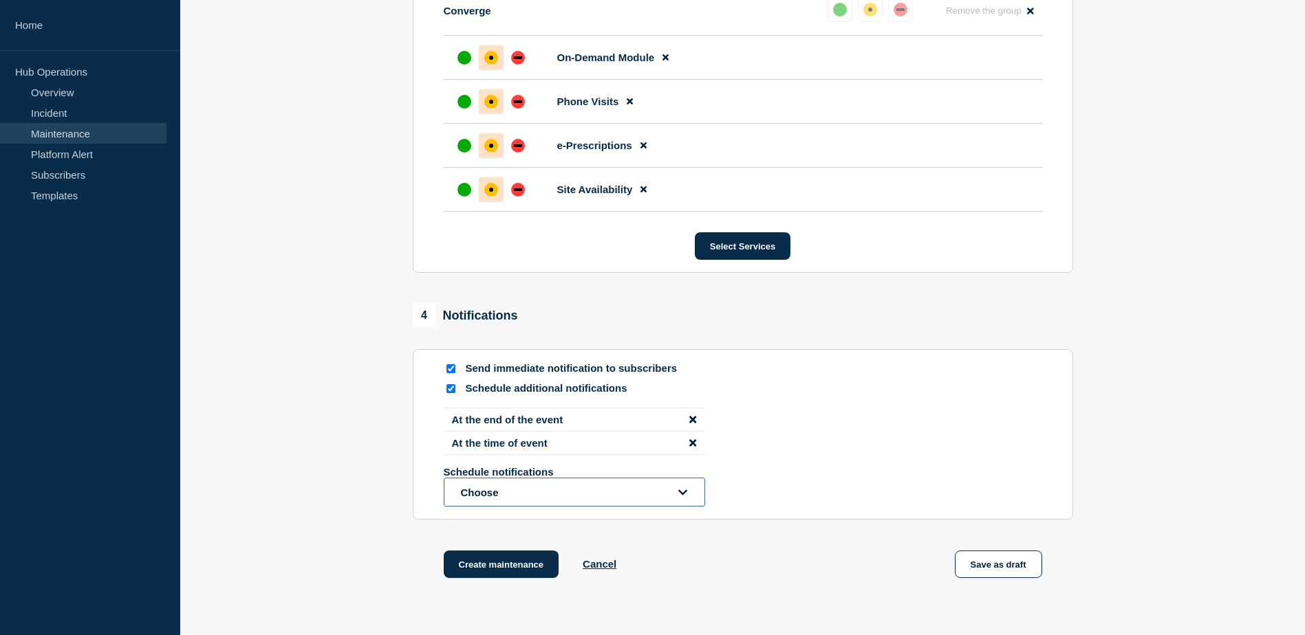
click at [662, 497] on button "Choose" at bounding box center [574, 492] width 261 height 29
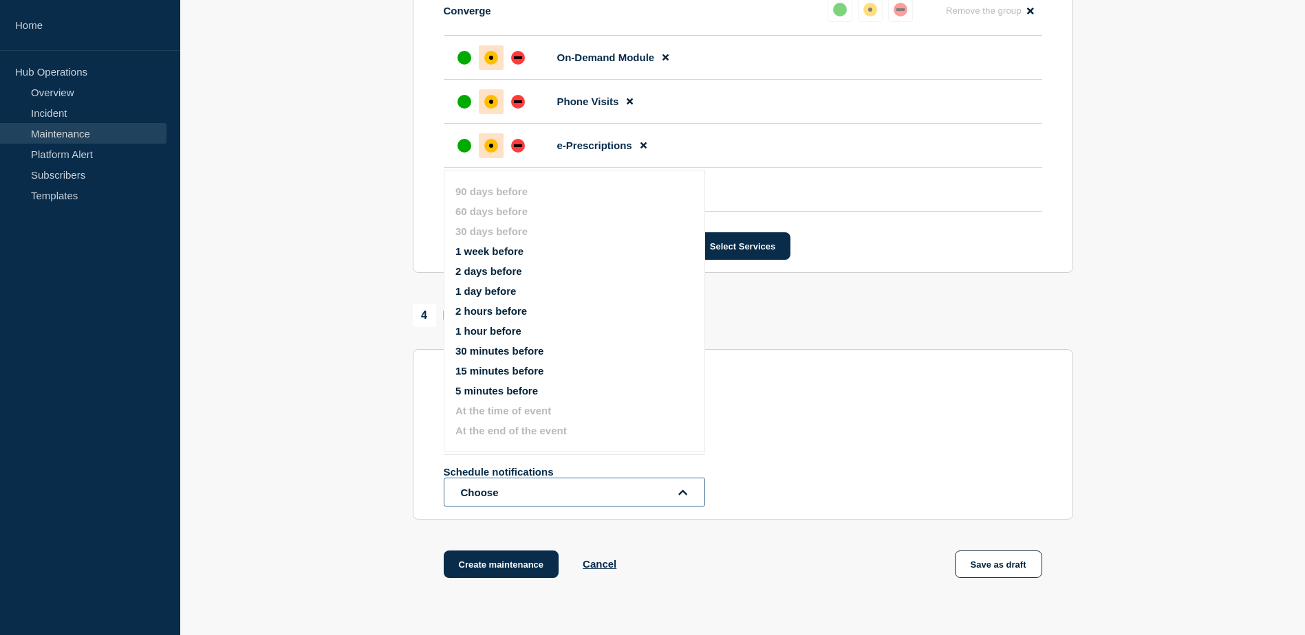
click at [662, 497] on button "Choose" at bounding box center [574, 492] width 261 height 29
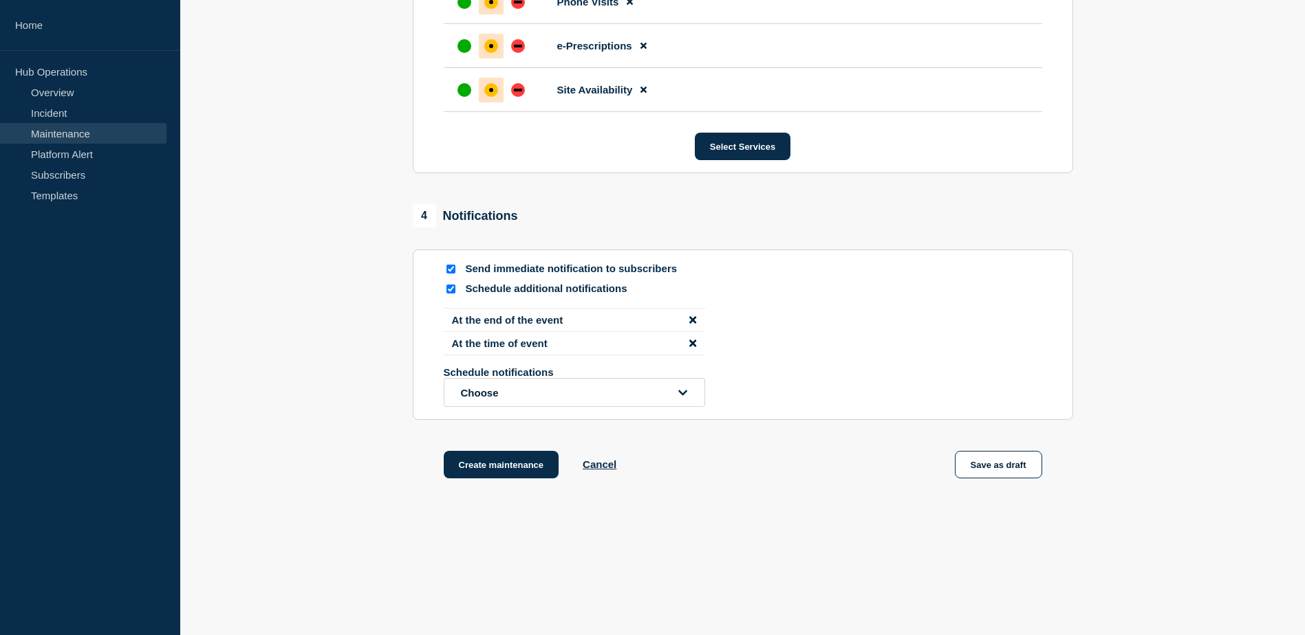
scroll to position [873, 0]
click at [481, 461] on button "Create maintenance" at bounding box center [502, 464] width 116 height 28
